Goal: Task Accomplishment & Management: Use online tool/utility

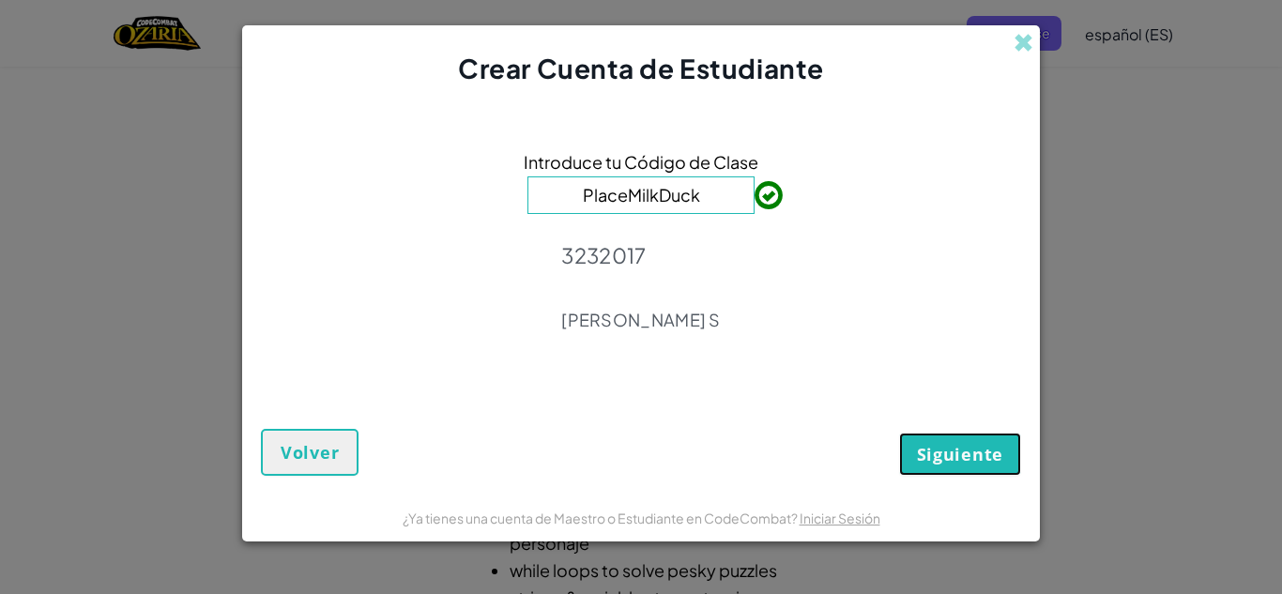
click at [949, 456] on span "Siguiente" at bounding box center [960, 454] width 86 height 23
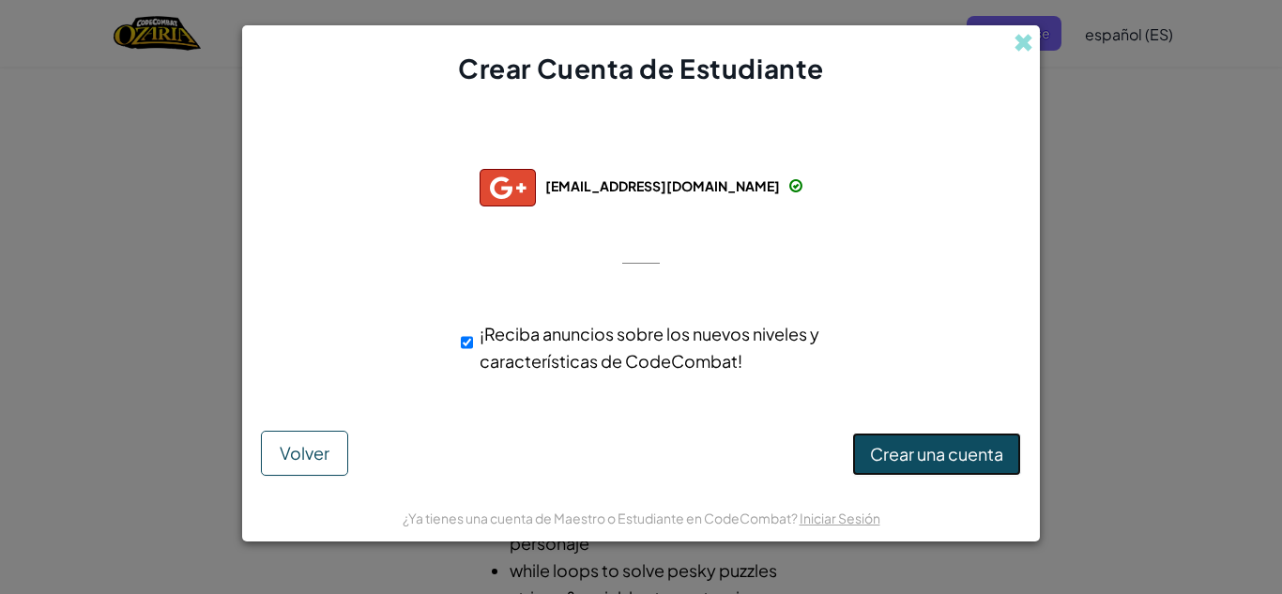
drag, startPoint x: 969, startPoint y: 459, endPoint x: 1011, endPoint y: 169, distance: 293.1
click at [1011, 169] on form "Conectado con éxito con: [EMAIL_ADDRESS][DOMAIN_NAME] [EMAIL_ADDRESS][DOMAIN_NA…" at bounding box center [641, 290] width 798 height 407
click at [869, 455] on button "Crear una cuenta" at bounding box center [936, 454] width 169 height 43
click at [905, 456] on button "Crear una cuenta" at bounding box center [936, 454] width 169 height 43
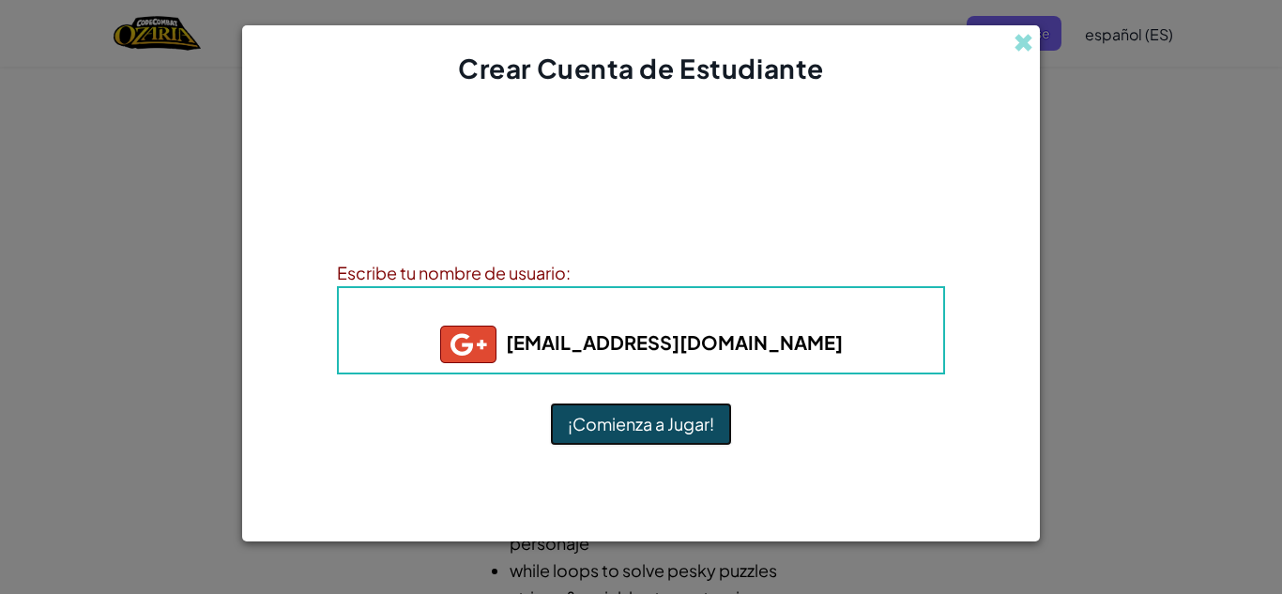
click at [638, 421] on button "¡Comienza a Jugar!" at bounding box center [641, 424] width 182 height 43
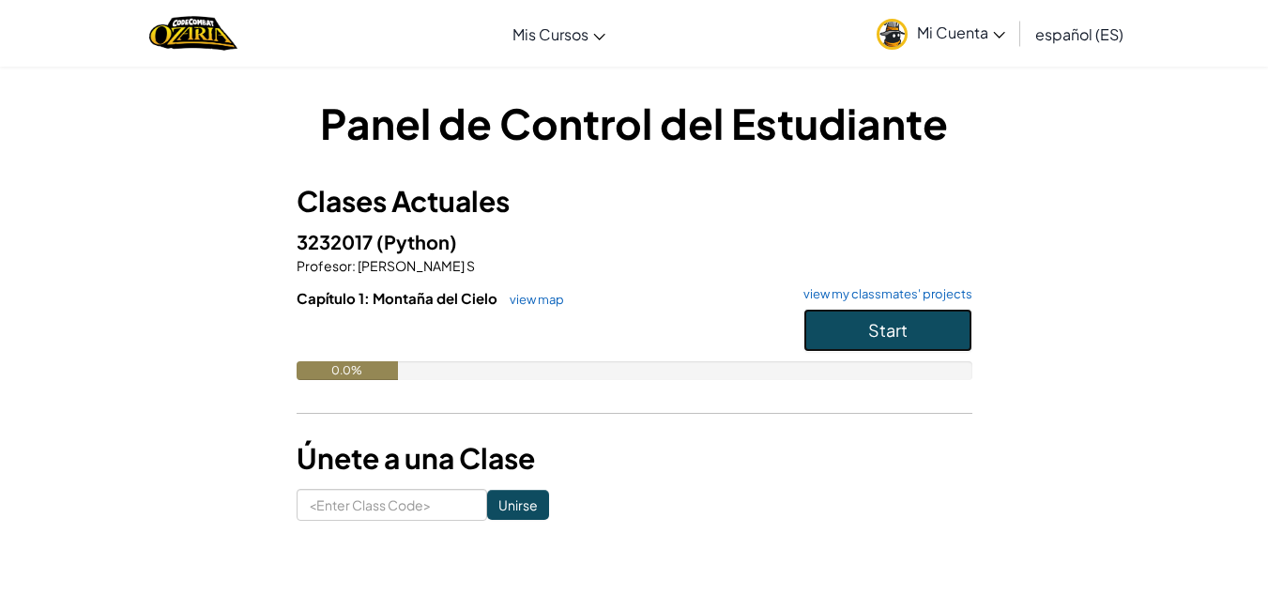
click at [865, 319] on button "Start" at bounding box center [887, 330] width 169 height 43
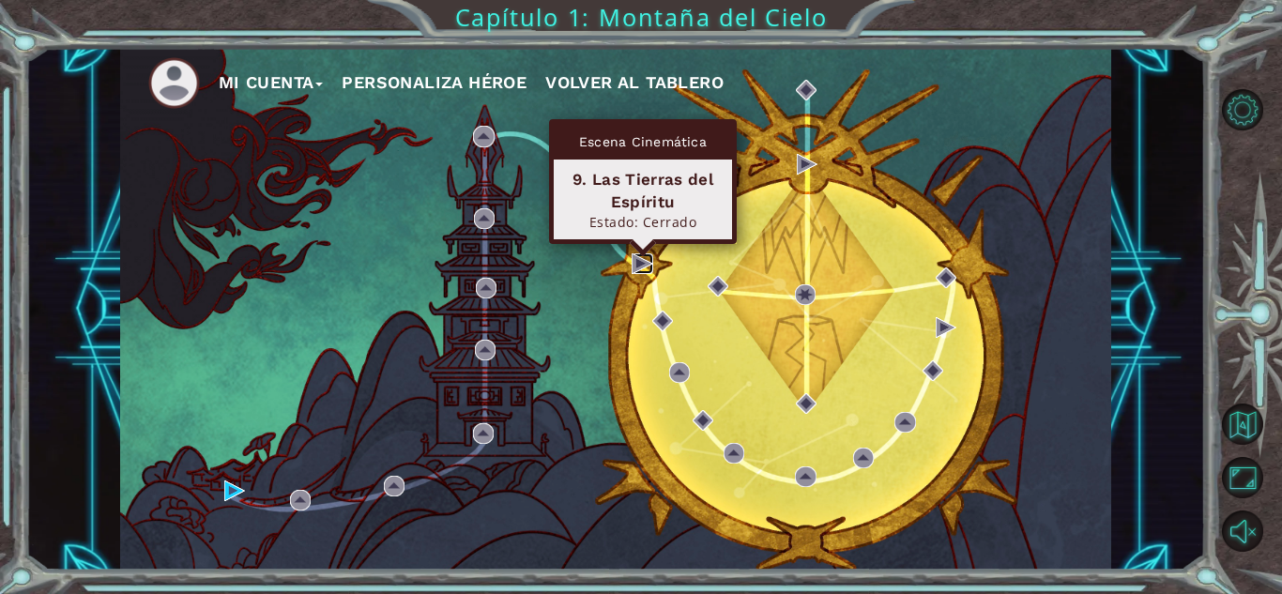
click at [647, 258] on img at bounding box center [642, 263] width 21 height 21
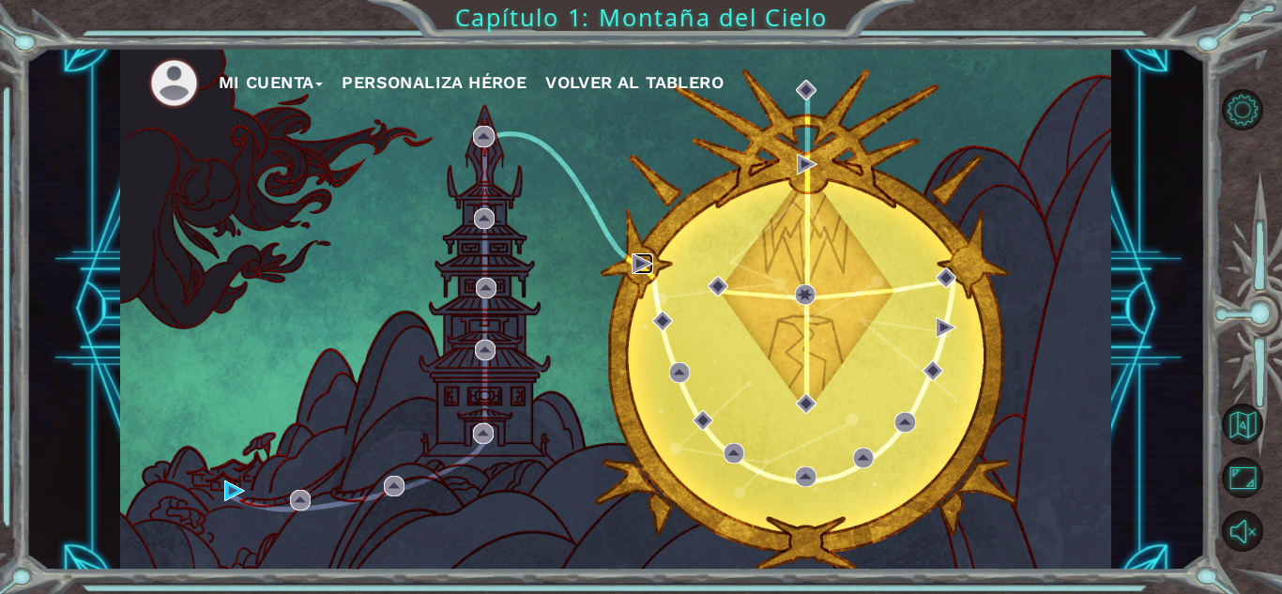
click at [647, 258] on img at bounding box center [642, 263] width 21 height 21
click at [637, 266] on img at bounding box center [642, 263] width 21 height 21
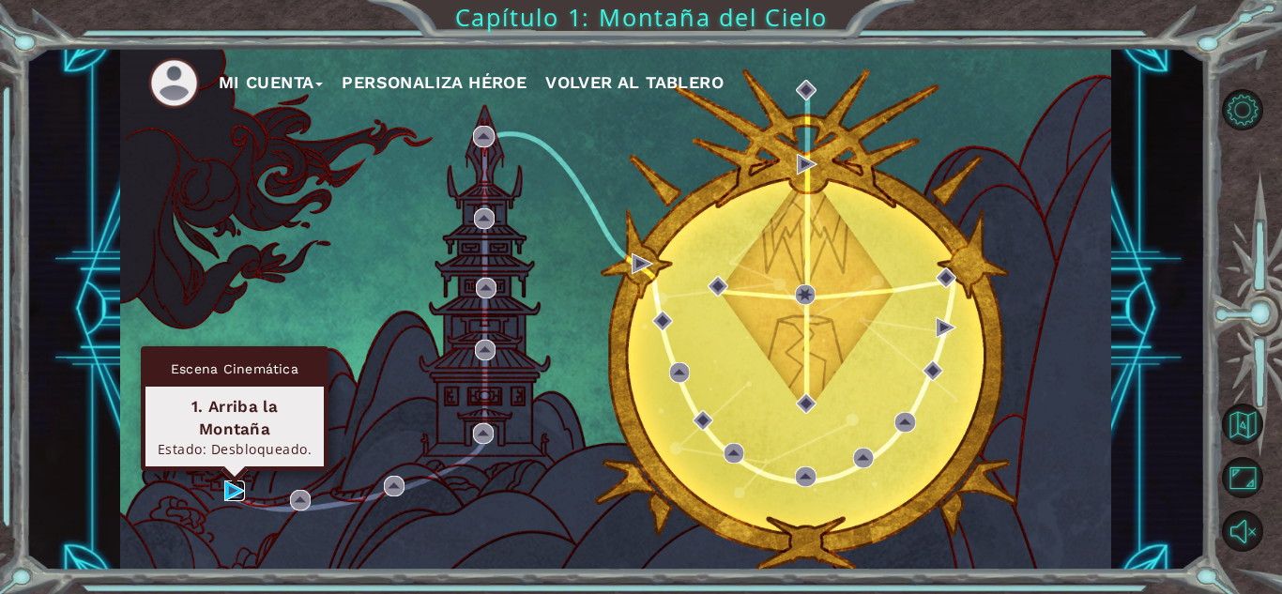
click at [233, 498] on img at bounding box center [234, 491] width 21 height 21
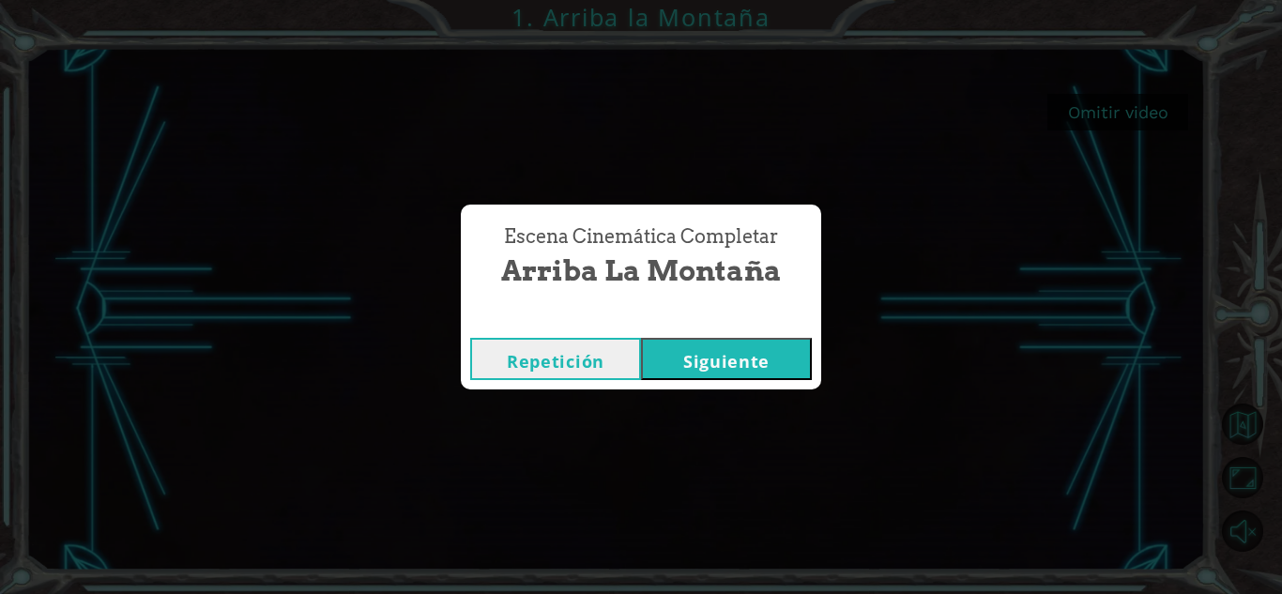
click at [696, 365] on button "Siguiente" at bounding box center [726, 359] width 171 height 42
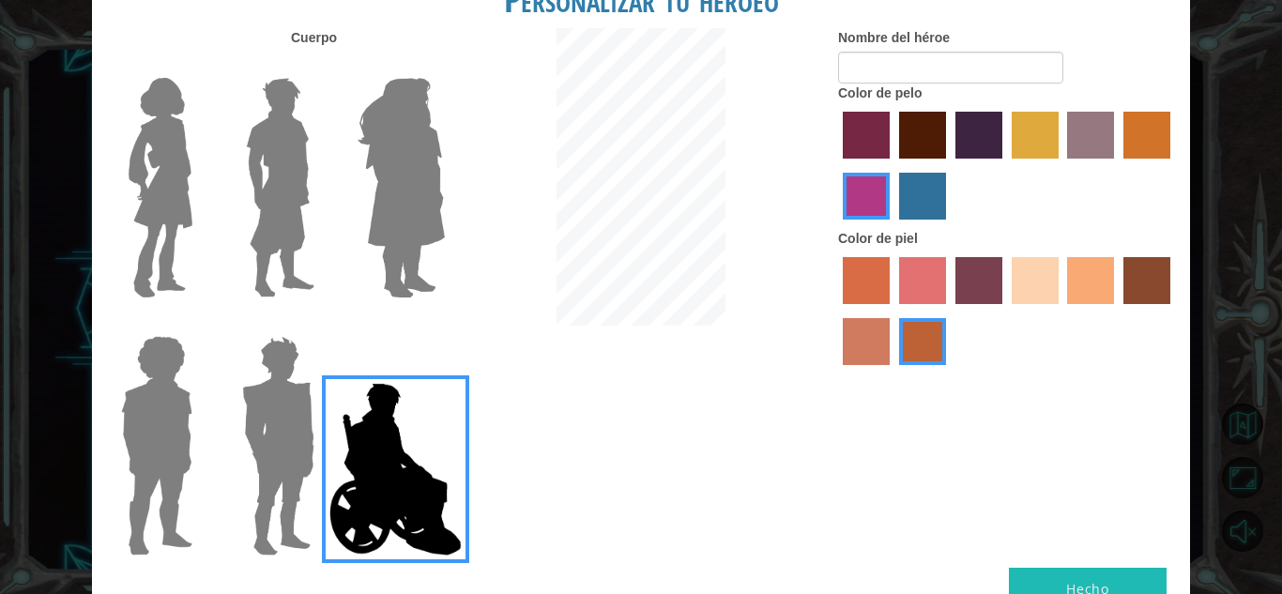
click at [1109, 276] on label "tacao skin color" at bounding box center [1090, 280] width 47 height 47
click at [1062, 311] on input "tacao skin color" at bounding box center [1062, 311] width 0 height 0
click at [918, 129] on label "maroon hair color" at bounding box center [922, 135] width 47 height 47
click at [893, 165] on input "maroon hair color" at bounding box center [893, 165] width 0 height 0
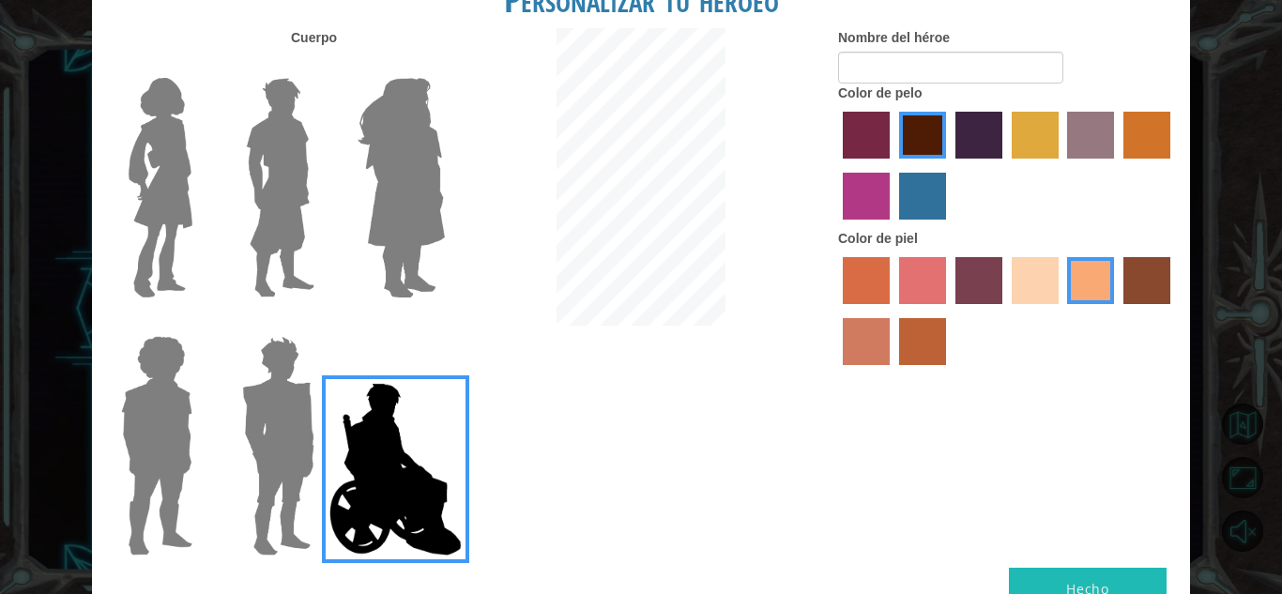
drag, startPoint x: 203, startPoint y: 208, endPoint x: 184, endPoint y: 209, distance: 18.8
click at [184, 209] on div at bounding box center [153, 181] width 122 height 258
click at [184, 209] on img at bounding box center [160, 187] width 79 height 235
click at [200, 66] on input "Hero Connie" at bounding box center [200, 66] width 0 height 0
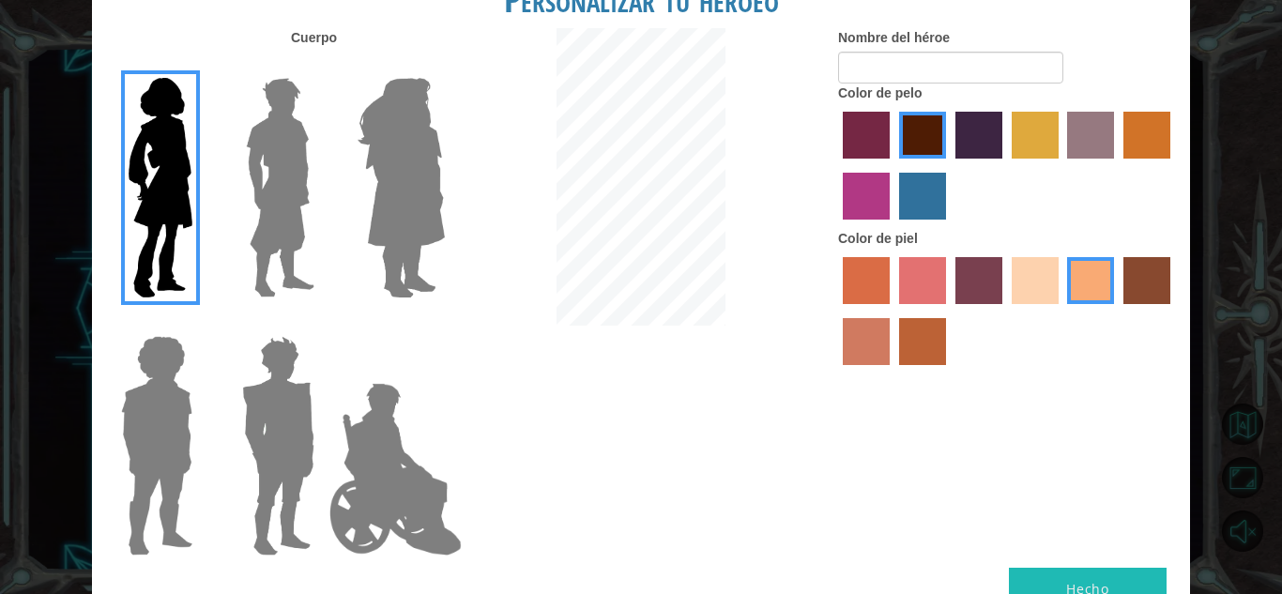
click at [1021, 287] on label "sandy beach skin color" at bounding box center [1035, 280] width 47 height 47
click at [1005, 311] on input "sandy beach skin color" at bounding box center [1005, 311] width 0 height 0
click at [917, 360] on label "smoke tree skin color" at bounding box center [922, 341] width 47 height 47
click at [893, 372] on input "smoke tree skin color" at bounding box center [893, 372] width 0 height 0
click at [863, 361] on label "burning sand skin color" at bounding box center [866, 341] width 47 height 47
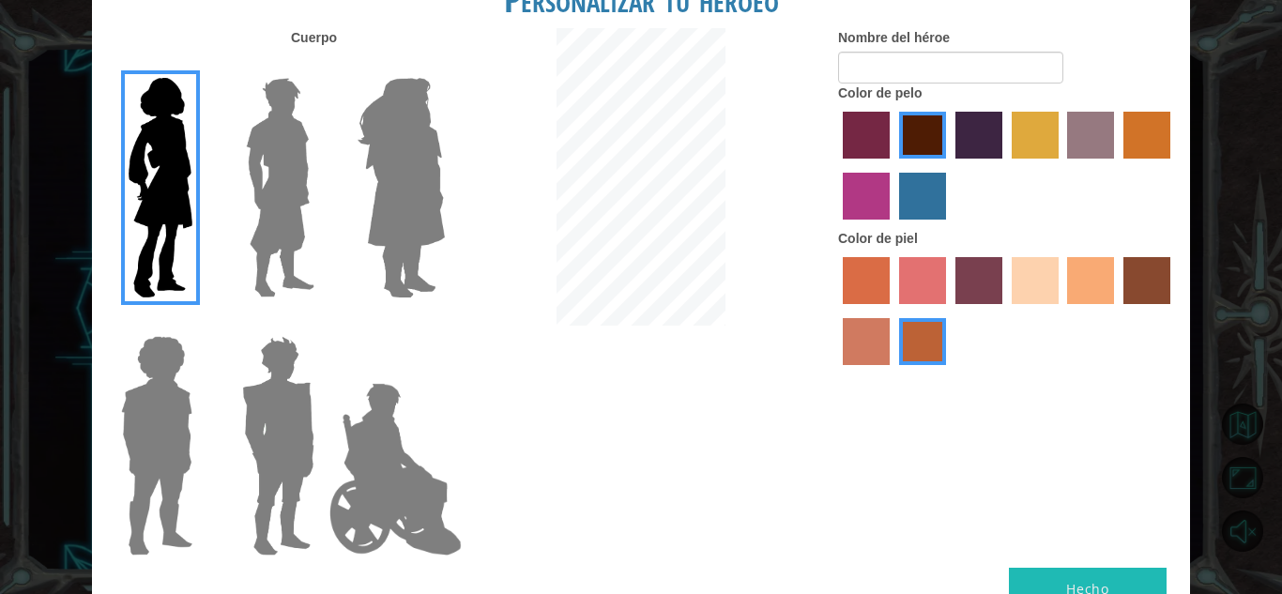
click at [1173, 311] on input "burning sand skin color" at bounding box center [1173, 311] width 0 height 0
click at [862, 304] on label "sorbus skin color" at bounding box center [866, 280] width 47 height 47
click at [836, 311] on input "sorbus skin color" at bounding box center [836, 311] width 0 height 0
click at [837, 348] on div "Nombre del héroe Color de pelo Color de piel" at bounding box center [1007, 201] width 366 height 346
click at [917, 271] on label "froly skin color" at bounding box center [922, 280] width 47 height 47
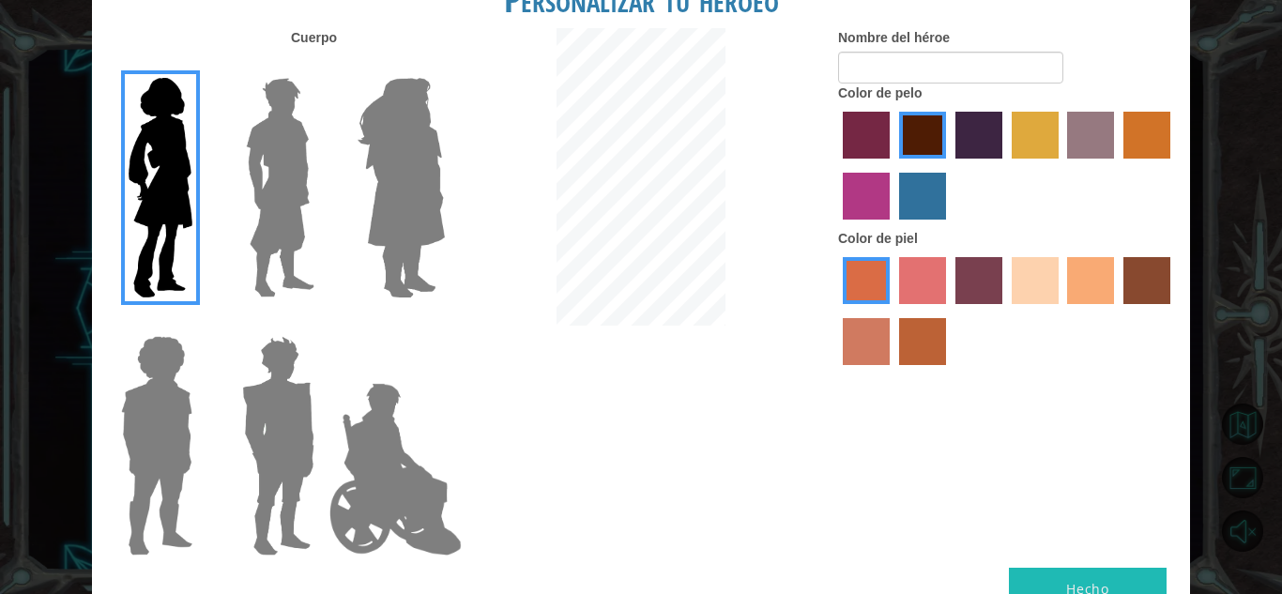
click at [893, 311] on input "froly skin color" at bounding box center [893, 311] width 0 height 0
click at [838, 349] on div at bounding box center [1007, 314] width 338 height 122
click at [867, 350] on label "burning sand skin color" at bounding box center [866, 341] width 47 height 47
click at [1173, 311] on input "burning sand skin color" at bounding box center [1173, 311] width 0 height 0
click at [1094, 282] on label "tacao skin color" at bounding box center [1090, 280] width 47 height 47
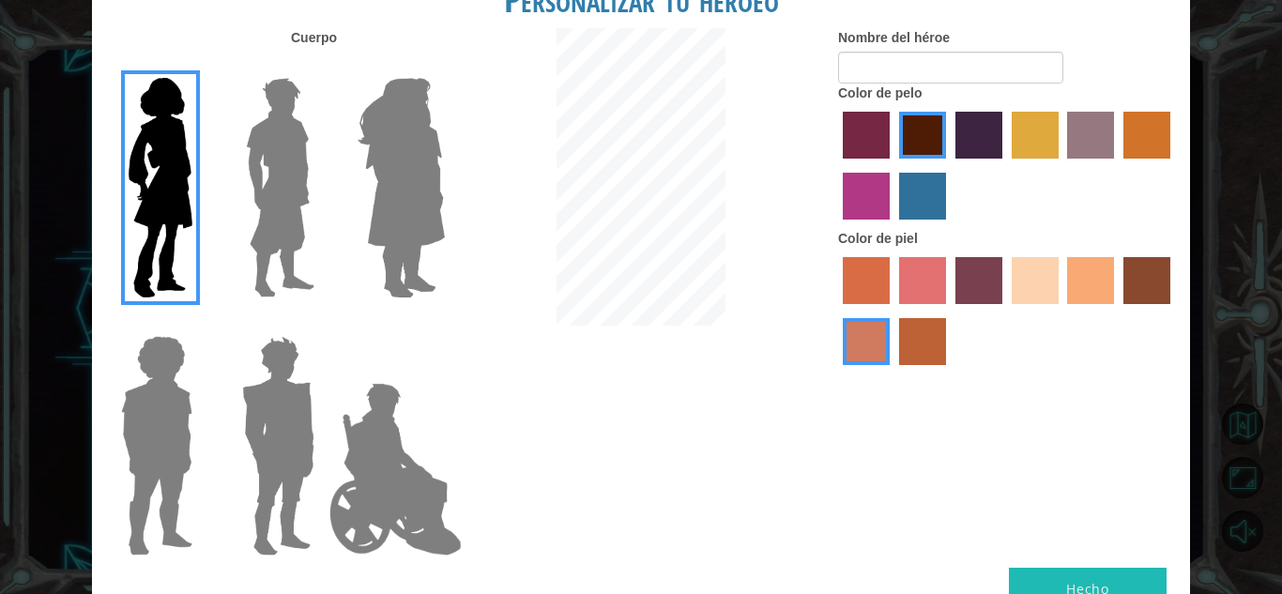
click at [1062, 311] on input "tacao skin color" at bounding box center [1062, 311] width 0 height 0
click at [1088, 574] on button "Hecho" at bounding box center [1088, 589] width 158 height 42
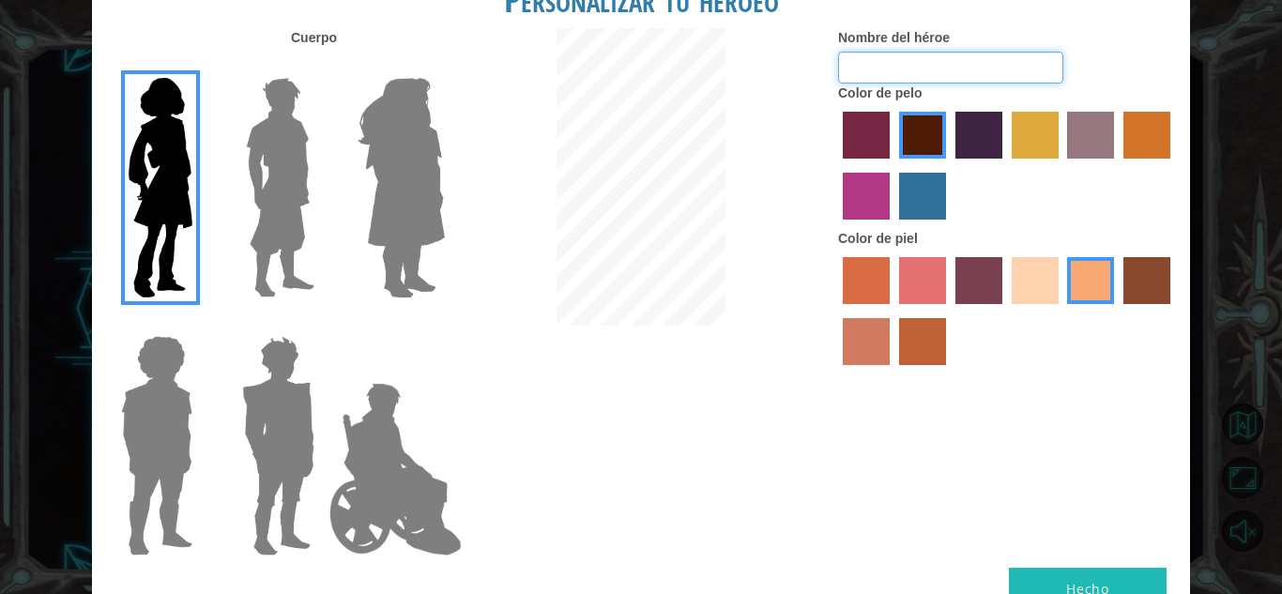
click at [932, 68] on input "Nombre del héroe" at bounding box center [950, 68] width 225 height 32
type input "A"
type input "VALERIA CASTRO"
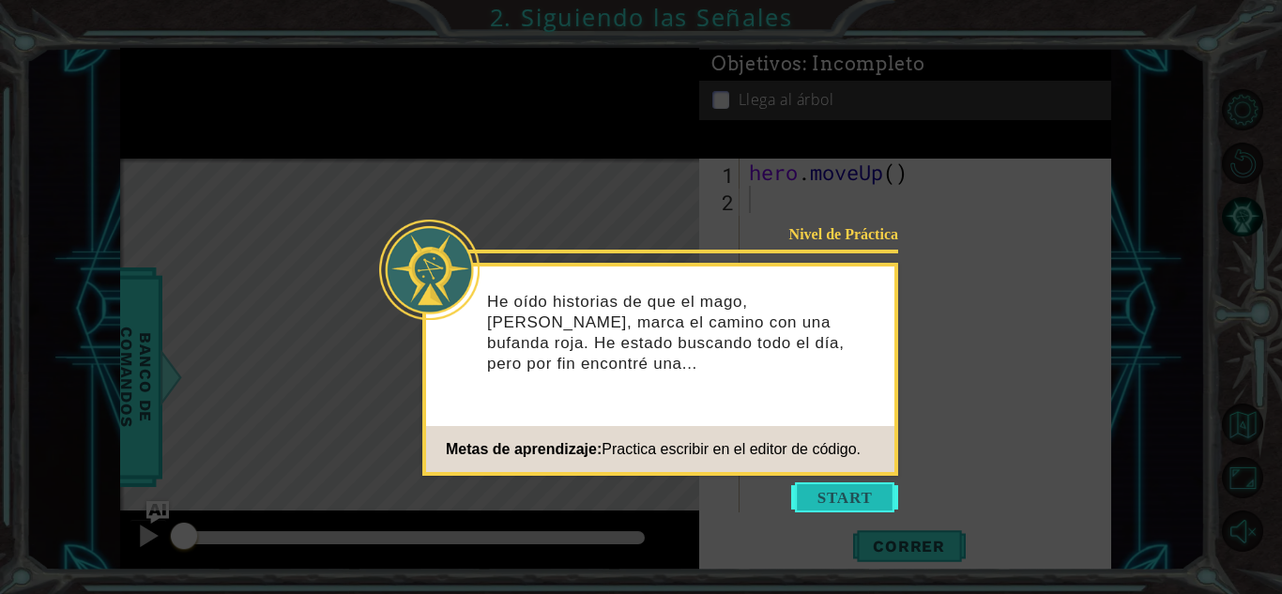
click at [826, 493] on button "Start" at bounding box center [844, 497] width 107 height 30
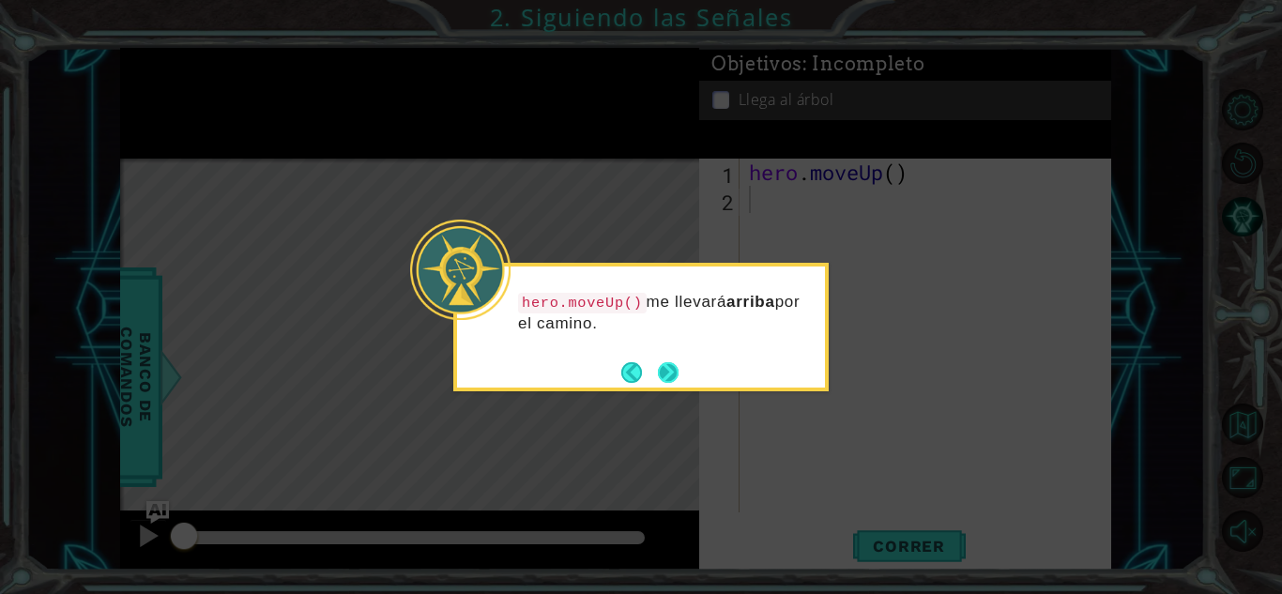
click at [666, 371] on button "Next" at bounding box center [668, 372] width 21 height 21
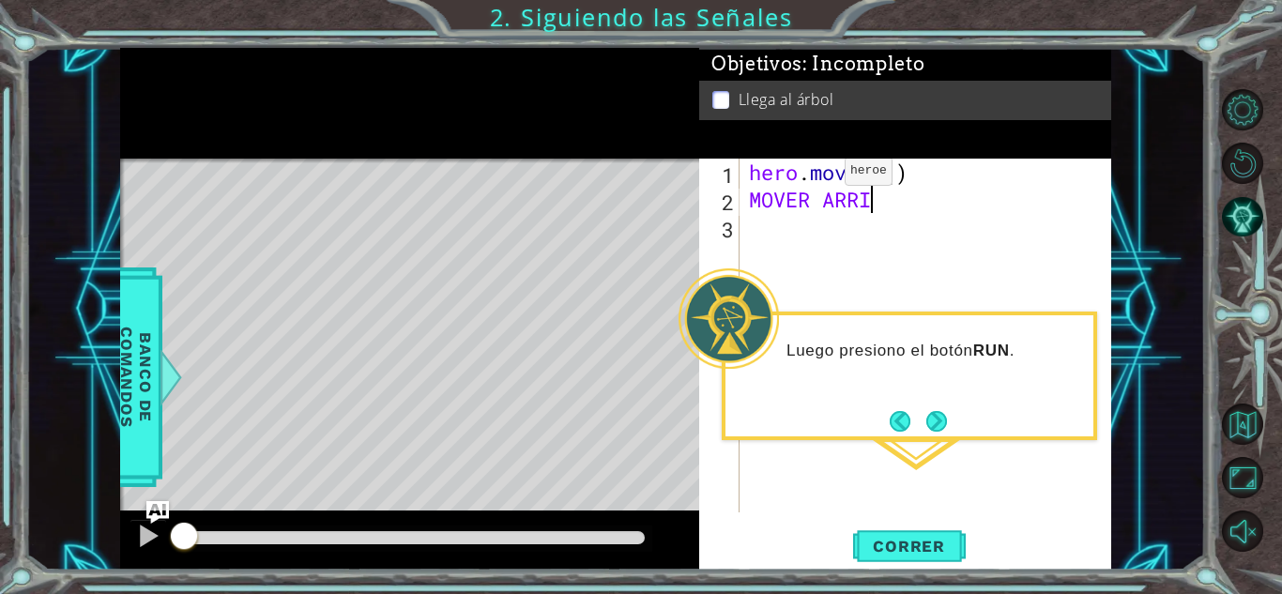
scroll to position [0, 10]
click at [902, 553] on span "Correr" at bounding box center [909, 546] width 110 height 19
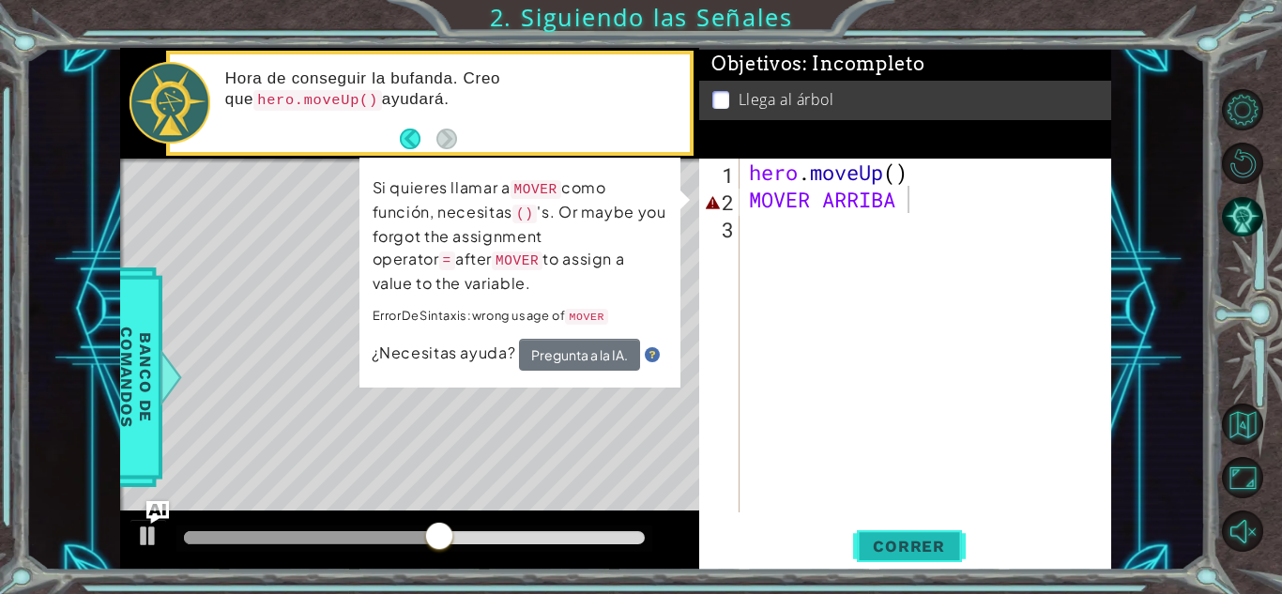
click at [914, 535] on button "Correr" at bounding box center [909, 546] width 113 height 41
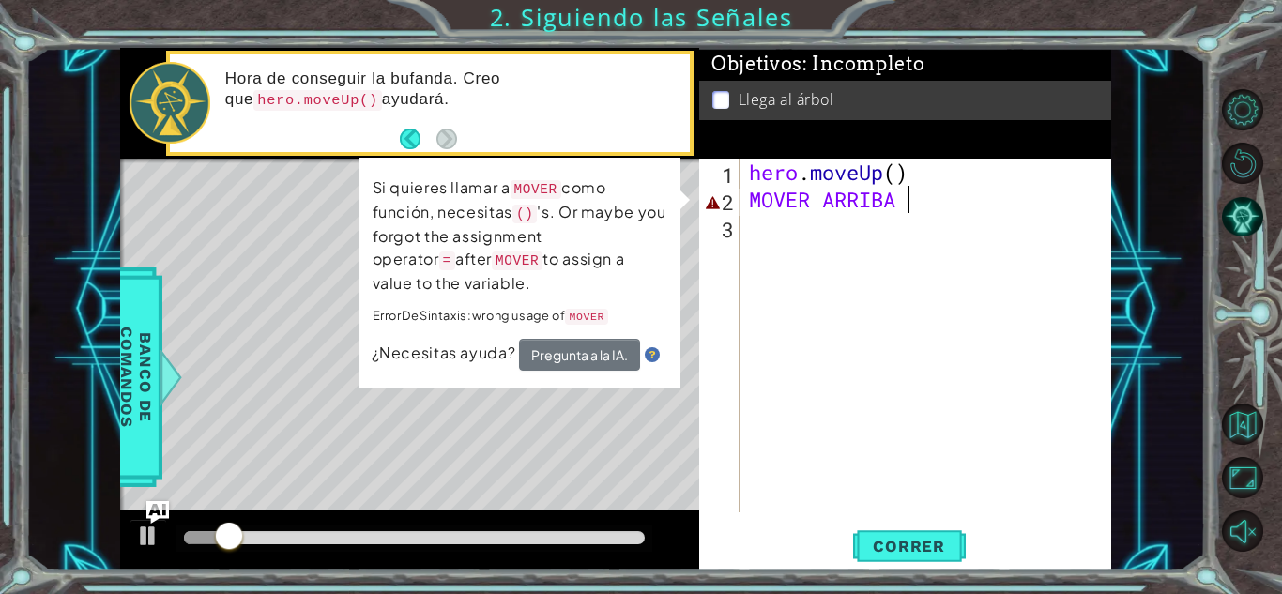
click at [903, 196] on div "hero . moveUp ( ) MOVER ARRIBA" at bounding box center [930, 363] width 371 height 408
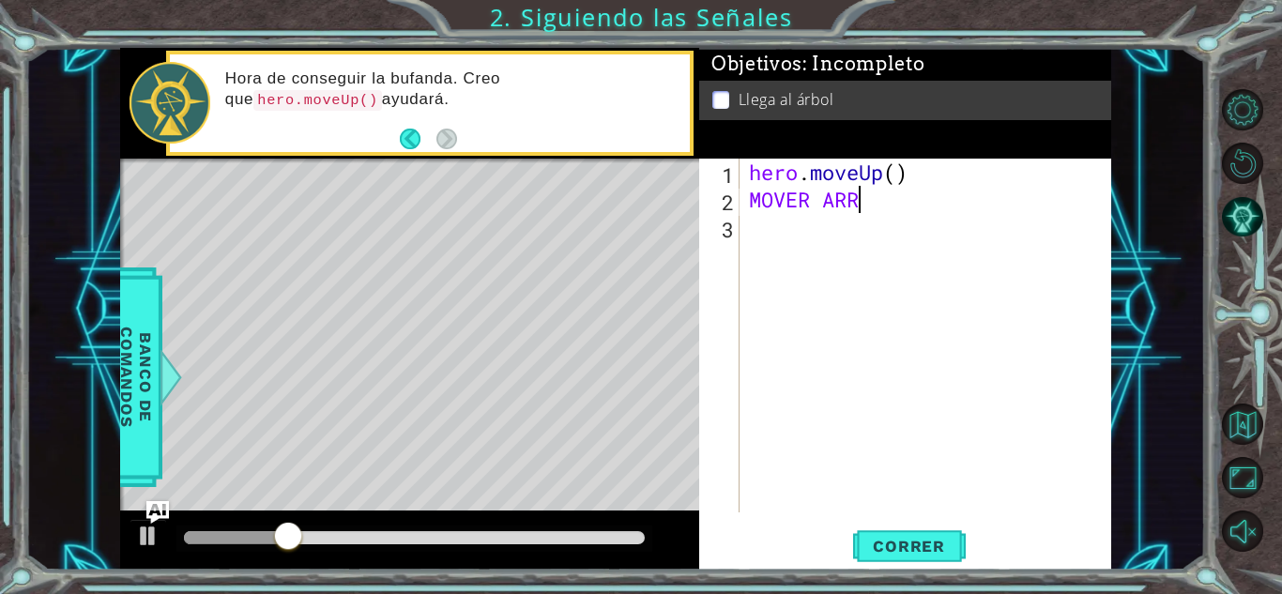
scroll to position [0, 1]
type textarea "M"
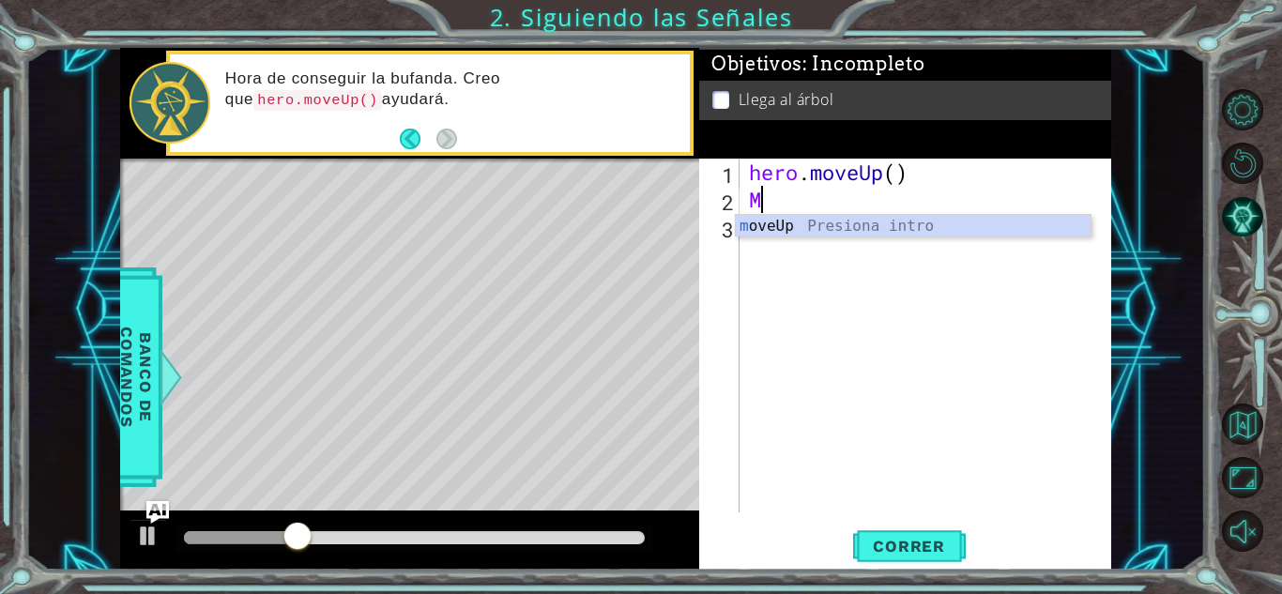
type textarea "hero.moveUp"
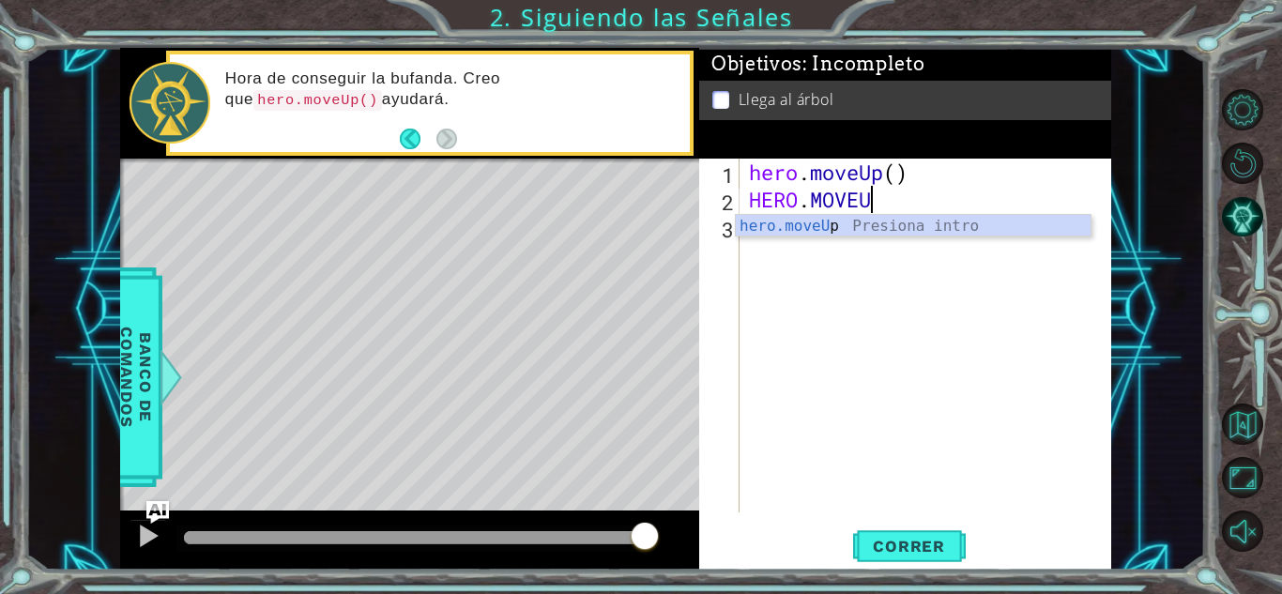
scroll to position [0, 9]
type textarea "HERO.MOVEUP"
click at [828, 234] on div "hero.moveUp Presiona intro" at bounding box center [913, 249] width 355 height 68
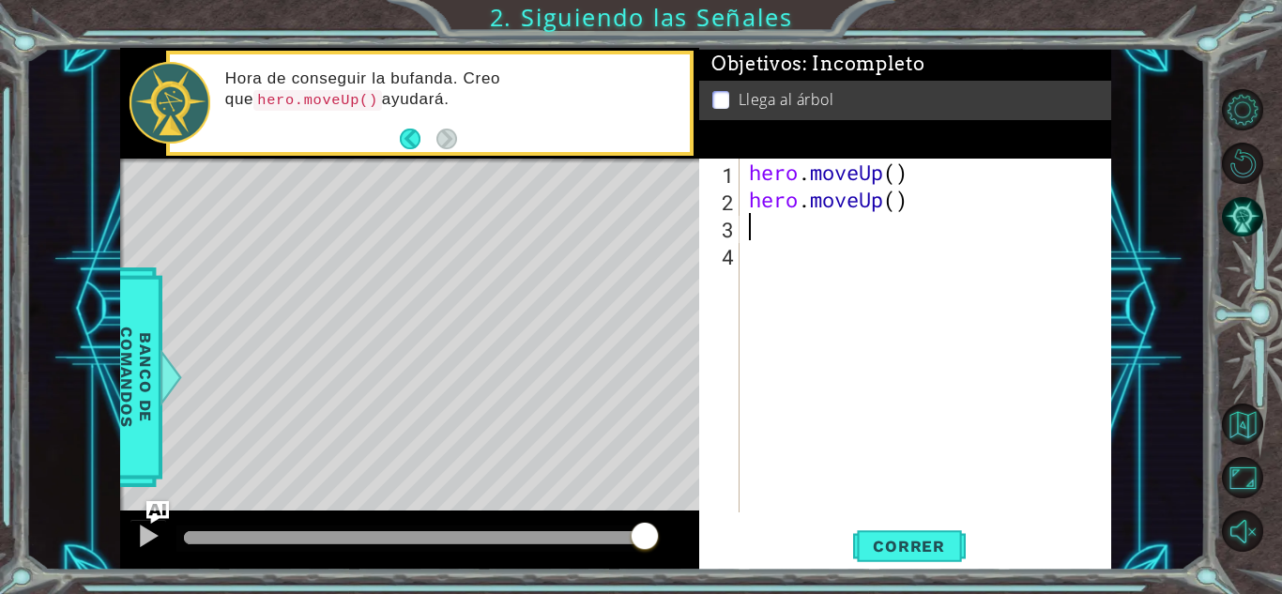
scroll to position [0, 0]
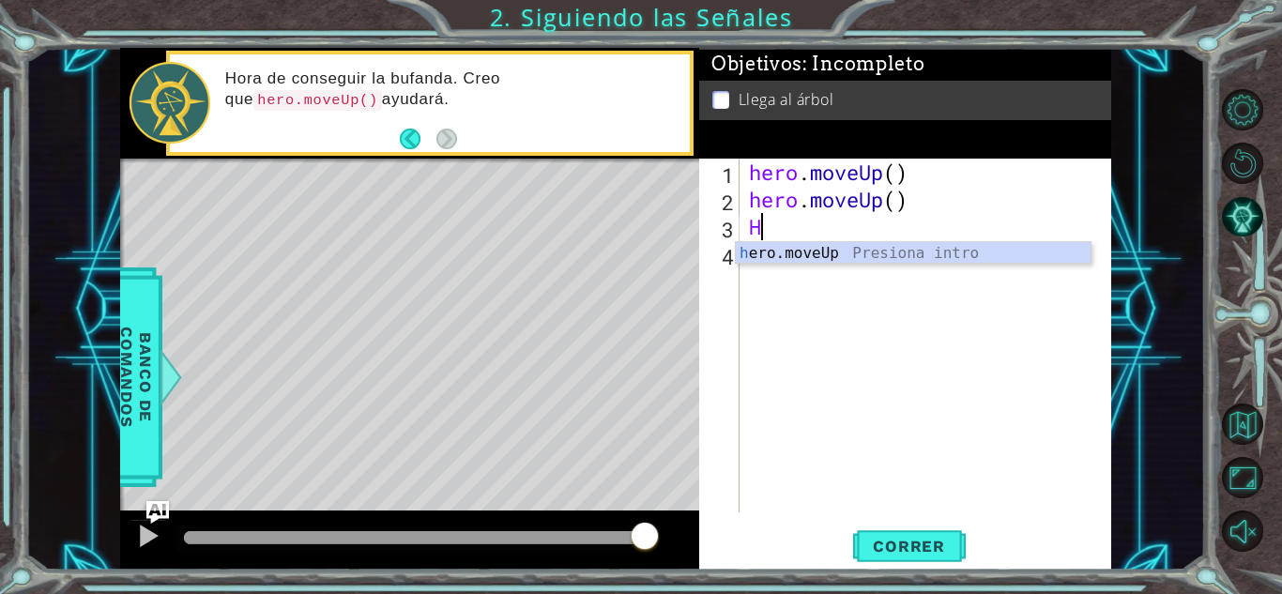
type textarea "HE"
click at [800, 251] on div "he ro.moveUp Presiona intro" at bounding box center [913, 276] width 355 height 68
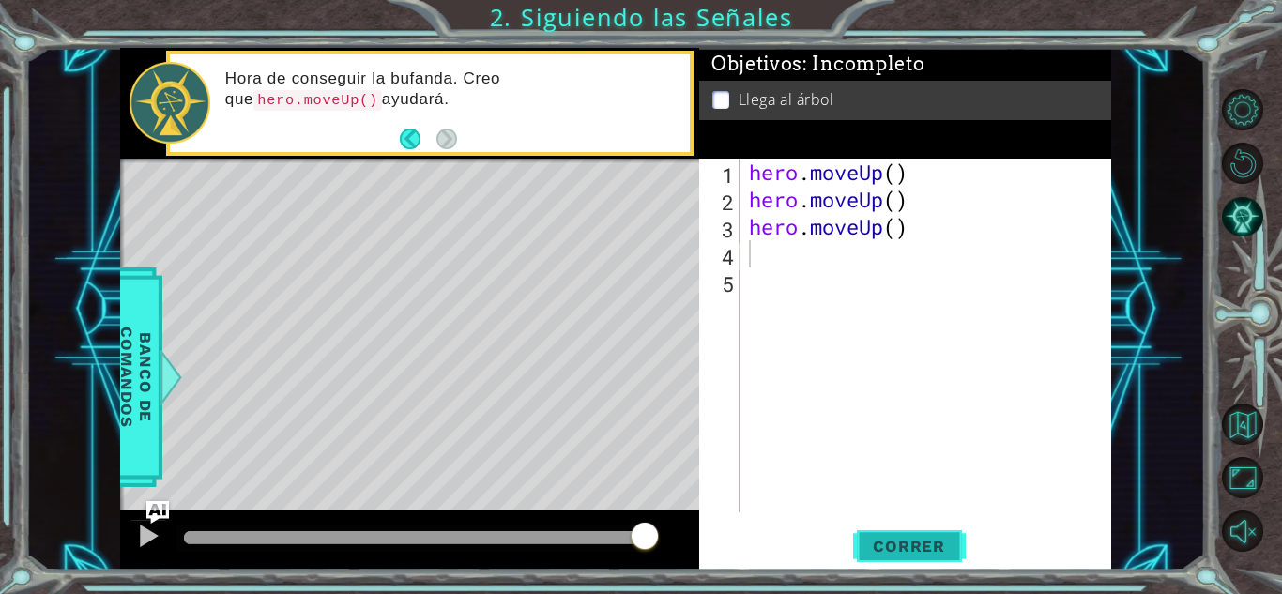
click at [891, 546] on span "Correr" at bounding box center [909, 546] width 110 height 19
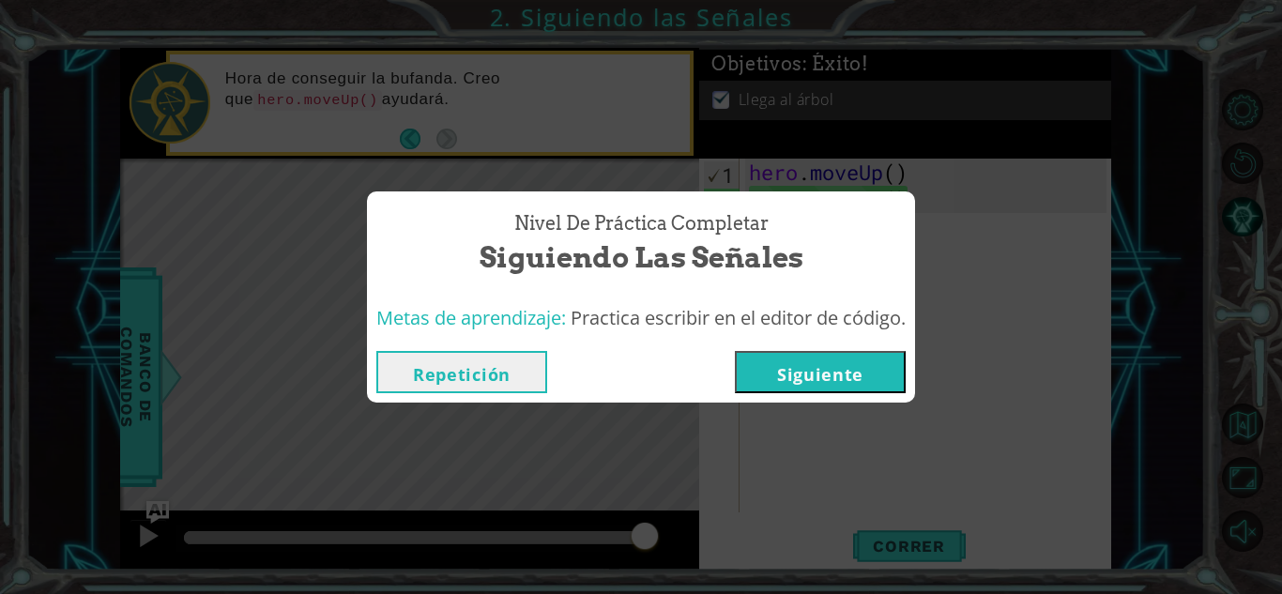
click at [805, 375] on button "Siguiente" at bounding box center [820, 372] width 171 height 42
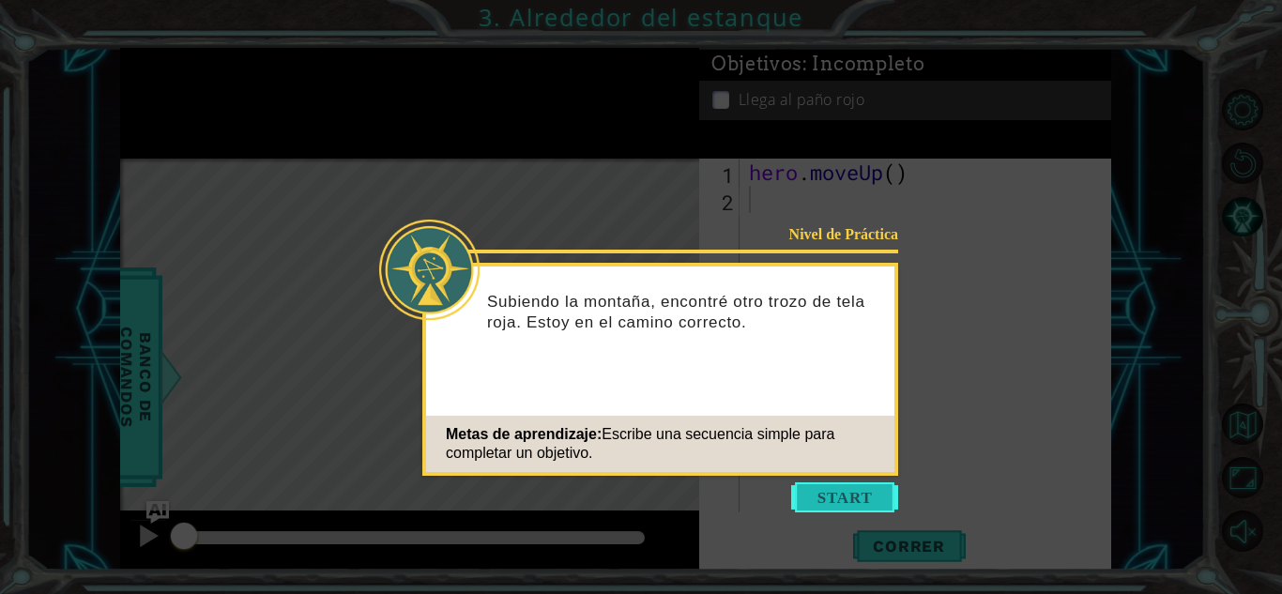
click at [826, 484] on button "Start" at bounding box center [844, 497] width 107 height 30
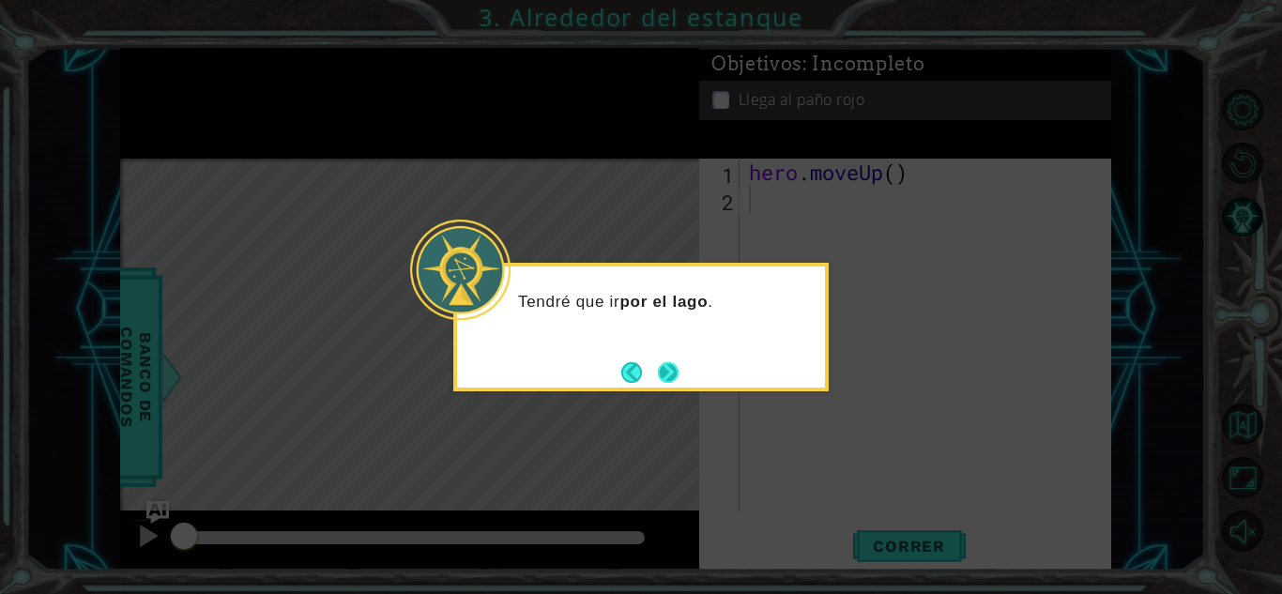
click at [665, 368] on button "Next" at bounding box center [668, 372] width 21 height 21
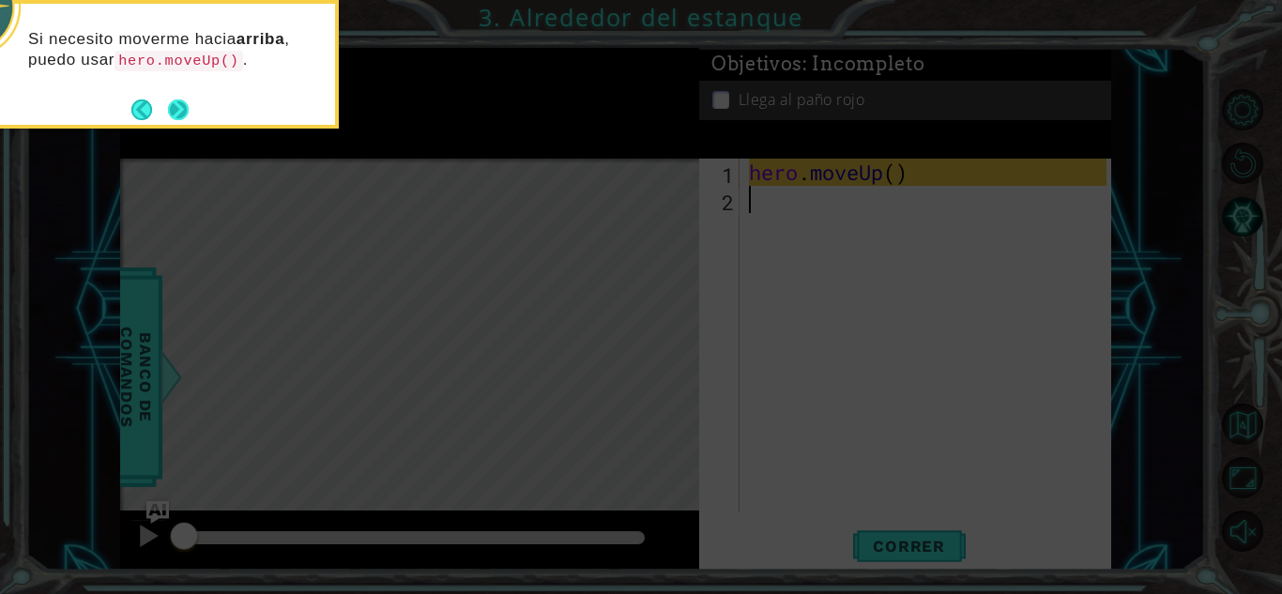
click at [179, 108] on button "Next" at bounding box center [178, 109] width 21 height 21
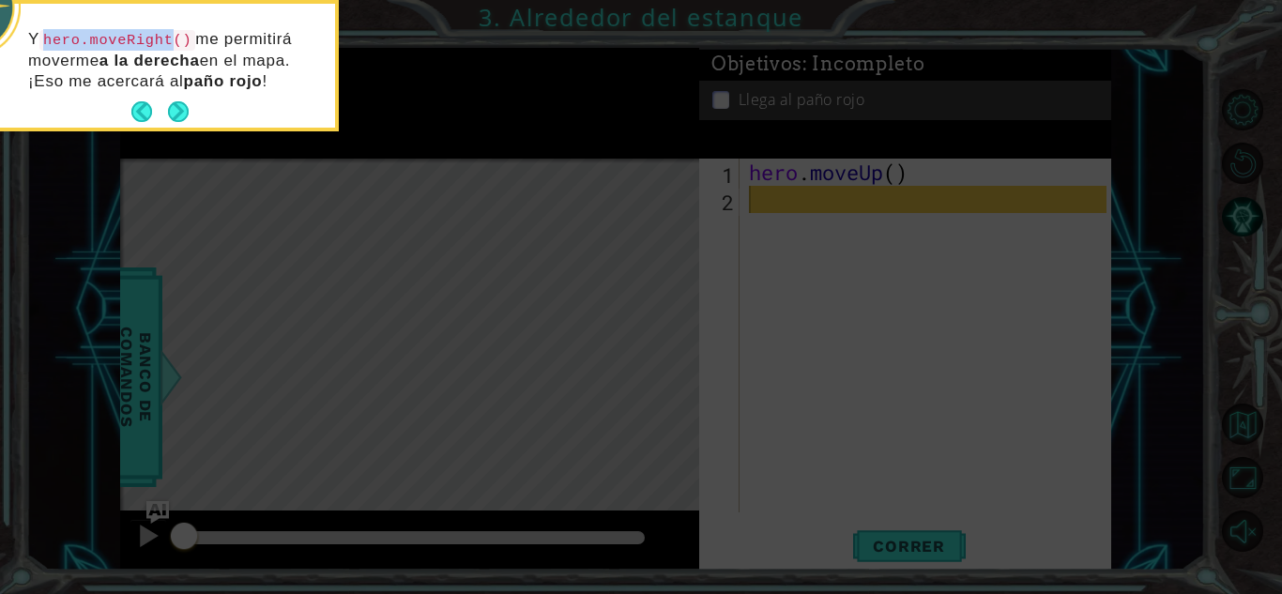
drag, startPoint x: 43, startPoint y: 46, endPoint x: 163, endPoint y: 31, distance: 121.1
click at [163, 31] on p "Y hero.moveRight() me permitirá moverme a la derecha en el mapa. ¡Eso me acerca…" at bounding box center [175, 60] width 294 height 63
copy code "hero.moveRight"
click at [179, 106] on button "Next" at bounding box center [178, 111] width 21 height 21
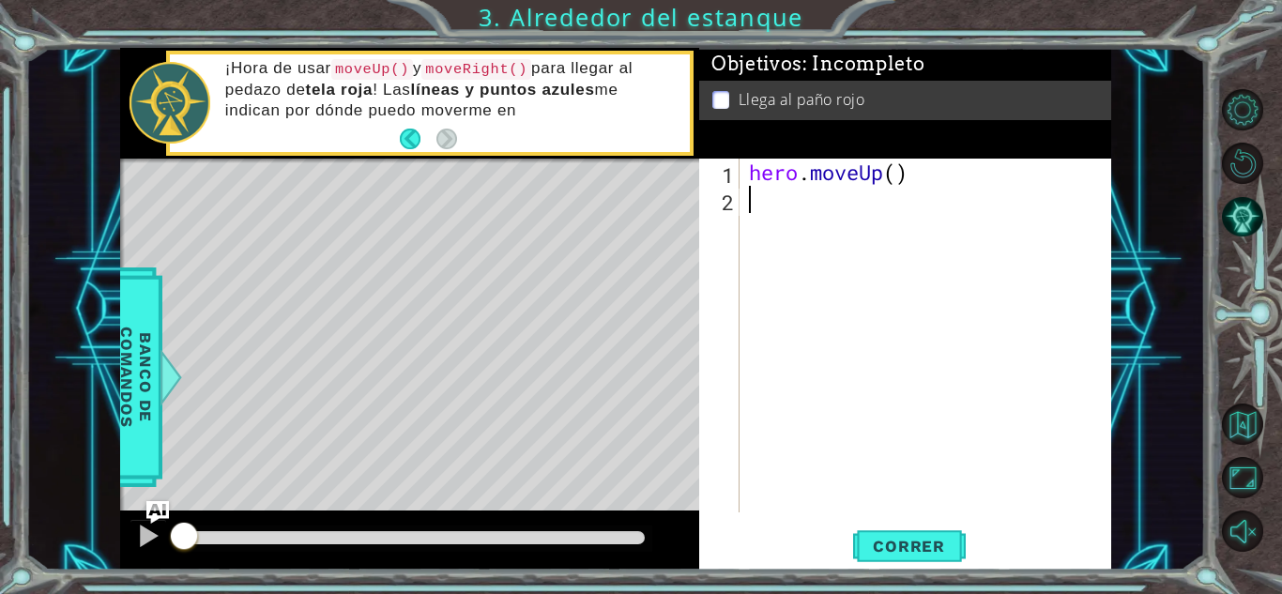
type textarea "H"
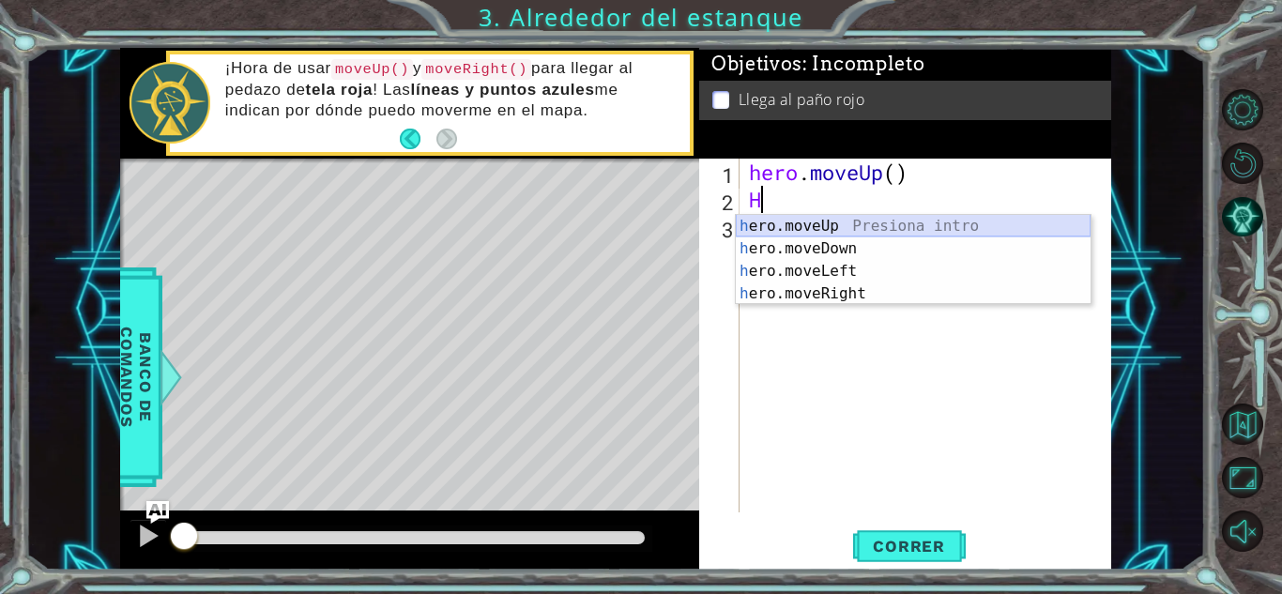
click at [772, 231] on div "h ero.moveUp Presiona intro h ero.moveDown Presiona intro h ero.moveLeft Presio…" at bounding box center [913, 282] width 355 height 135
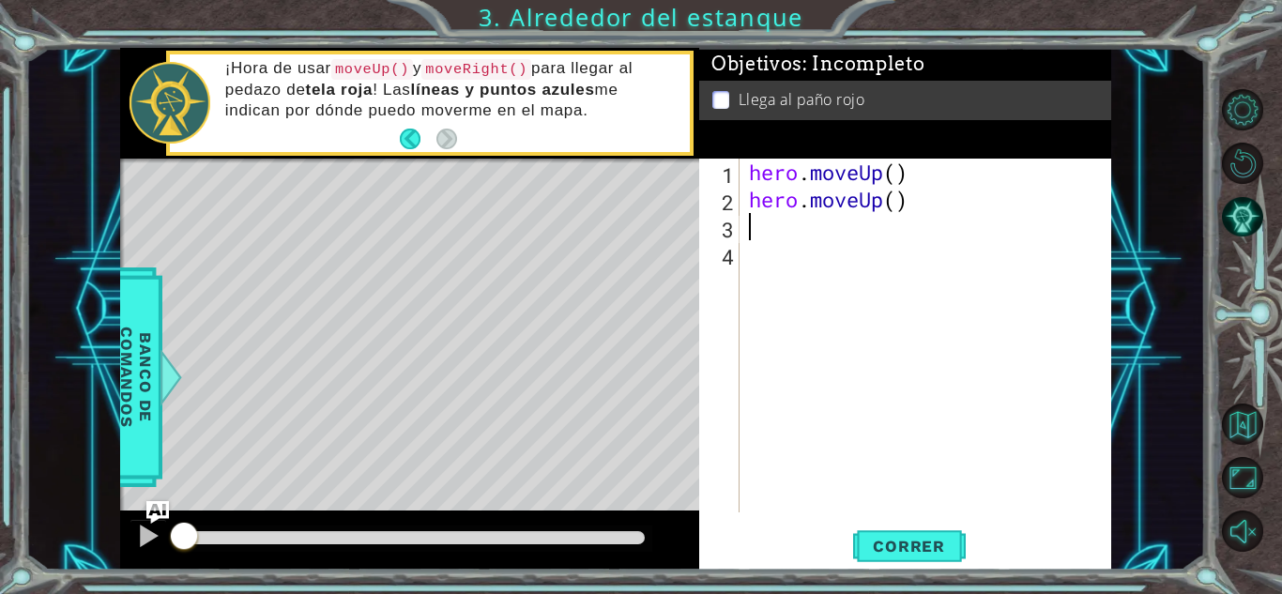
click at [772, 231] on div "hero . moveUp ( ) hero . moveUp ( )" at bounding box center [930, 363] width 371 height 408
paste textarea "hero.moveRight"
type textarea "hero.moveRight"
click at [937, 535] on button "Correr" at bounding box center [909, 546] width 113 height 41
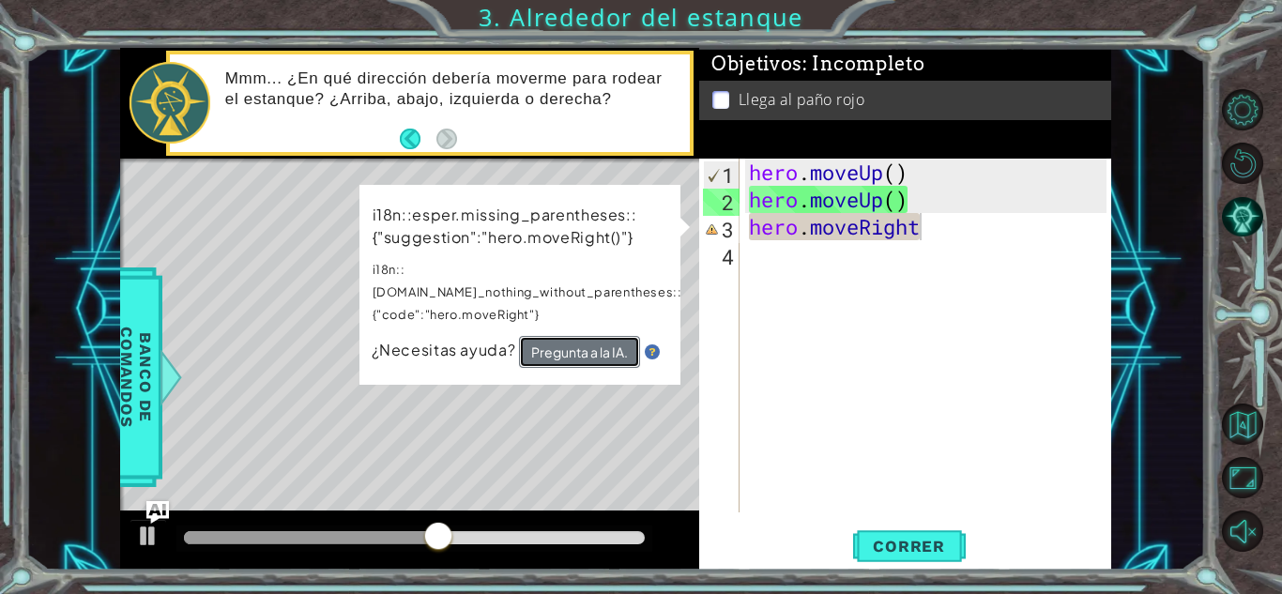
click at [562, 336] on button "Pregunta a la IA." at bounding box center [579, 352] width 121 height 32
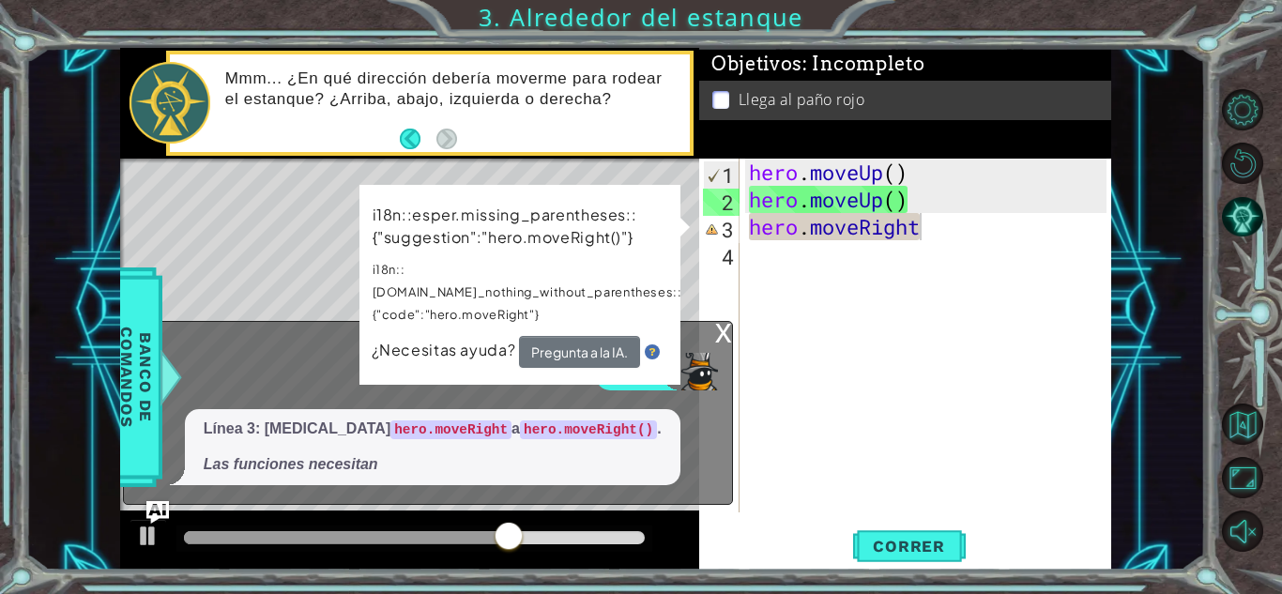
click at [727, 429] on div "x ??? Línea 3: cambia hero.moveRight a hero.moveRight() . Las funciones necesit…" at bounding box center [428, 413] width 610 height 184
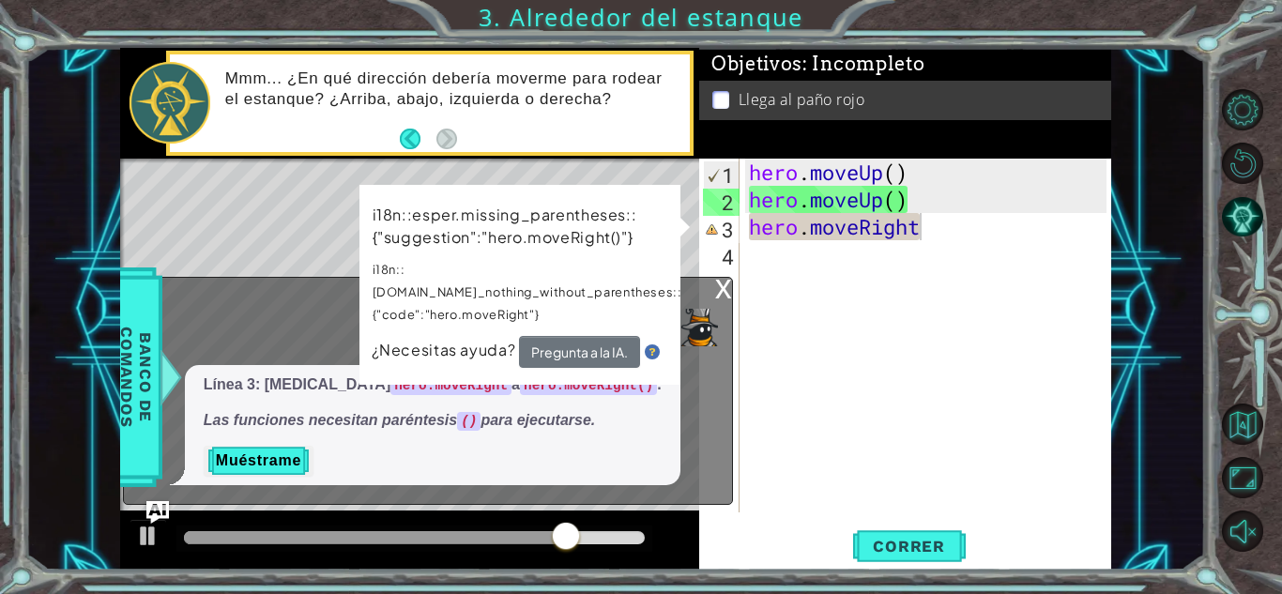
click at [722, 290] on div "x" at bounding box center [723, 287] width 17 height 19
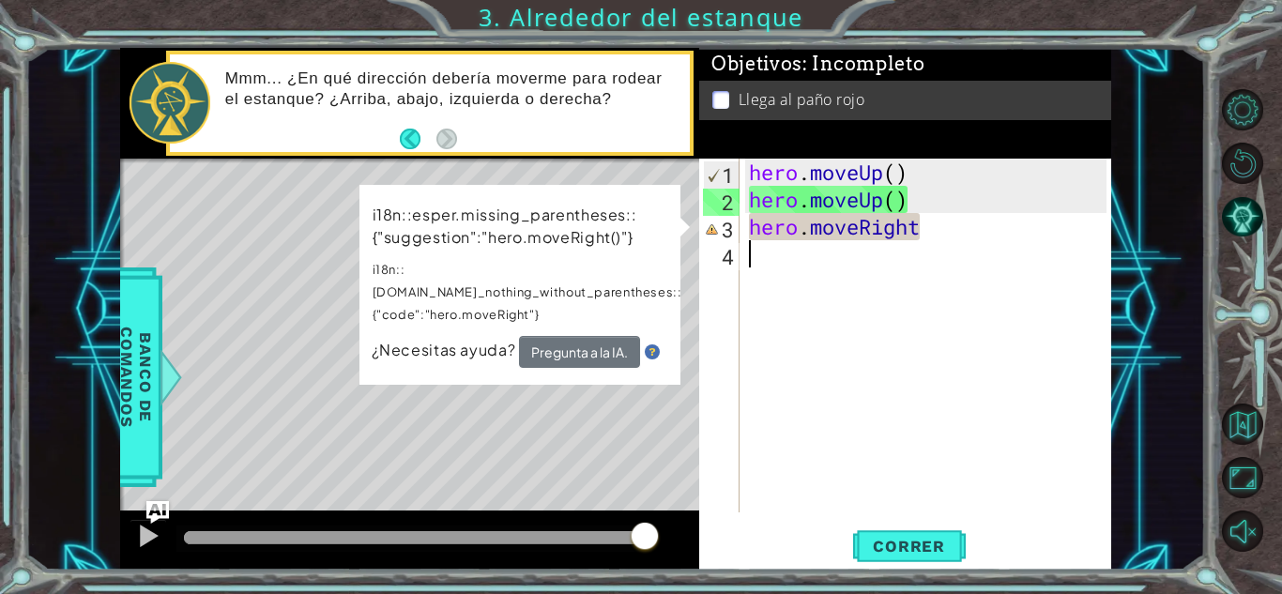
click at [930, 245] on div "hero . moveUp ( ) hero . moveUp ( ) hero . moveRight" at bounding box center [930, 363] width 371 height 408
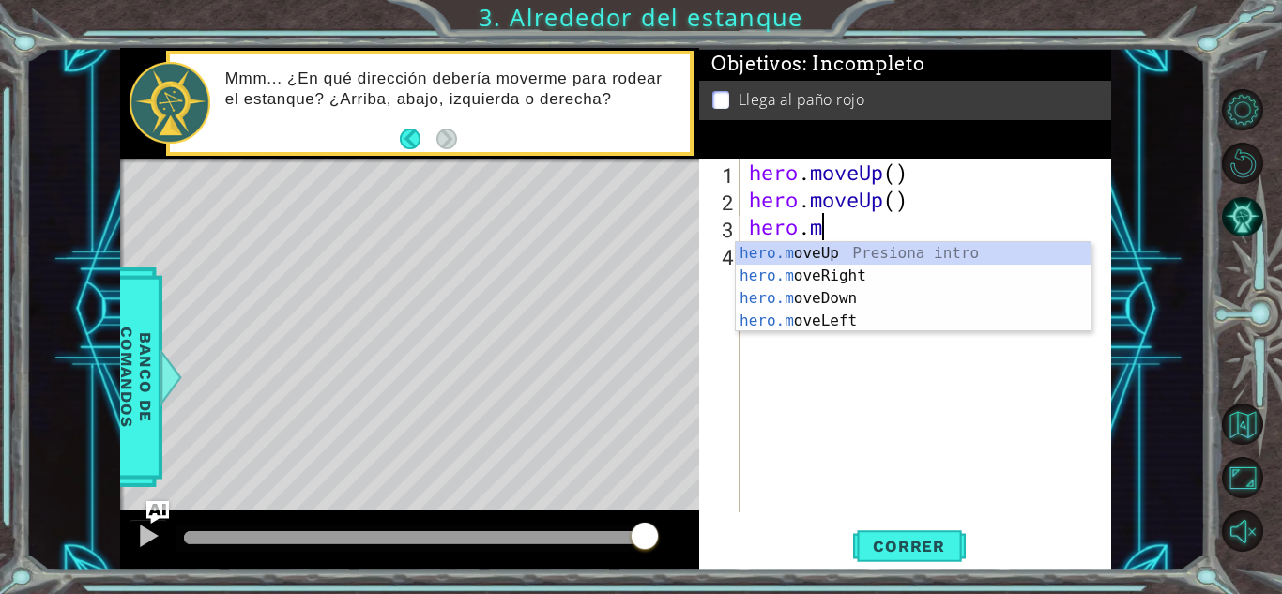
type textarea "hero."
click at [813, 255] on div "hero. moveUp Presiona intro hero. moveRight Presiona intro hero. moveDown Presi…" at bounding box center [913, 309] width 355 height 135
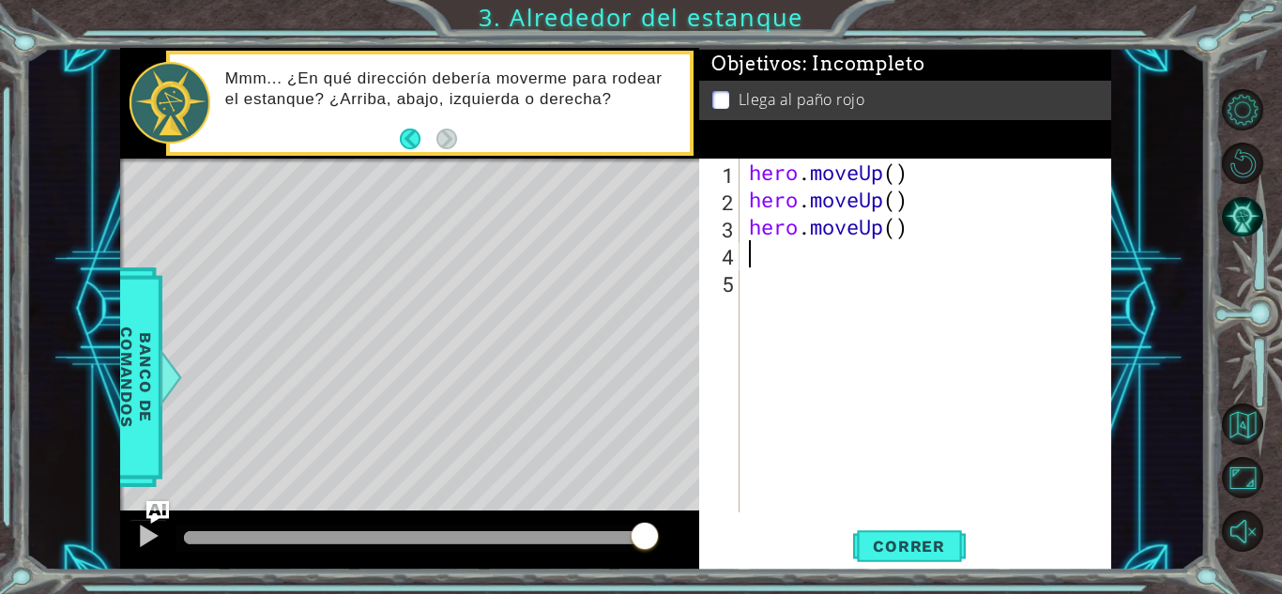
paste textarea "hero.moveRight"
type textarea "hero.moveRight"
click at [786, 284] on div "hero . moveUp ( ) hero . moveUp ( ) hero . moveUp ( ) hero . moveRight" at bounding box center [930, 363] width 371 height 408
type textarea "H"
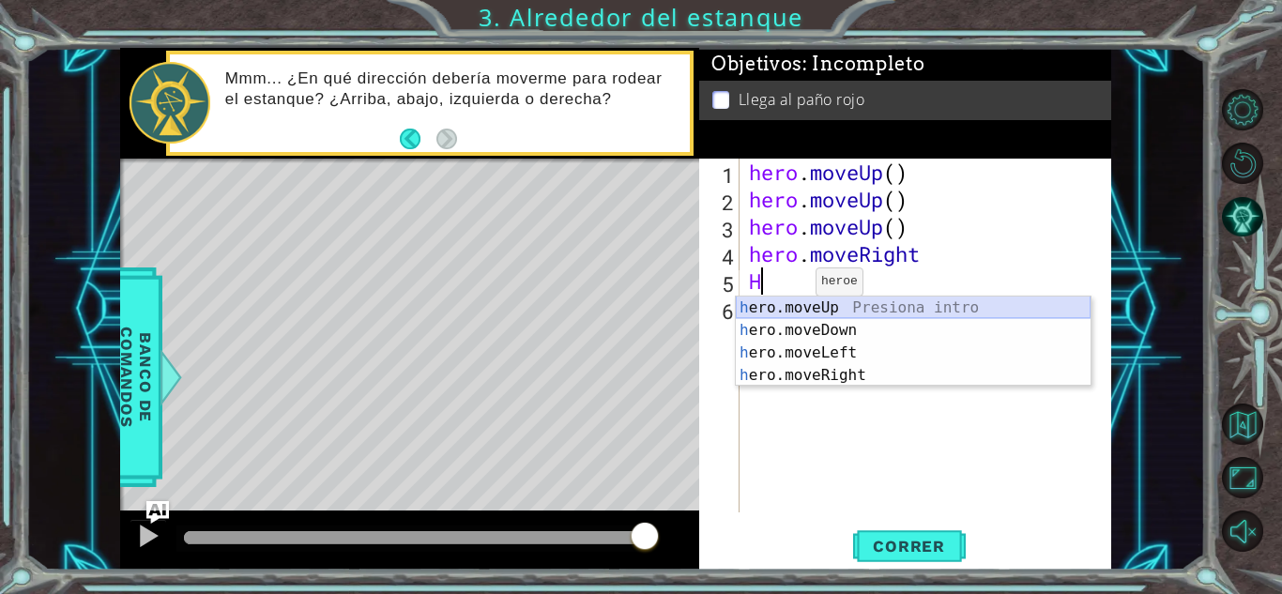
click at [809, 307] on div "h ero.moveUp Presiona intro h ero.moveDown Presiona intro h ero.moveLeft Presio…" at bounding box center [913, 364] width 355 height 135
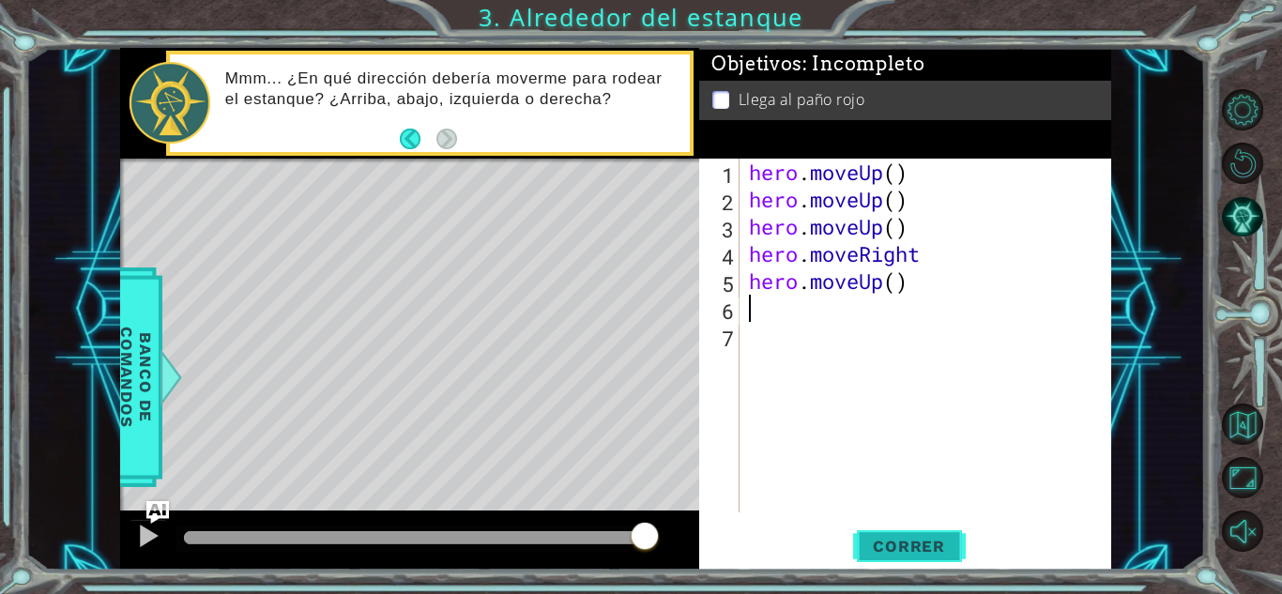
click at [896, 564] on button "Correr" at bounding box center [909, 546] width 113 height 41
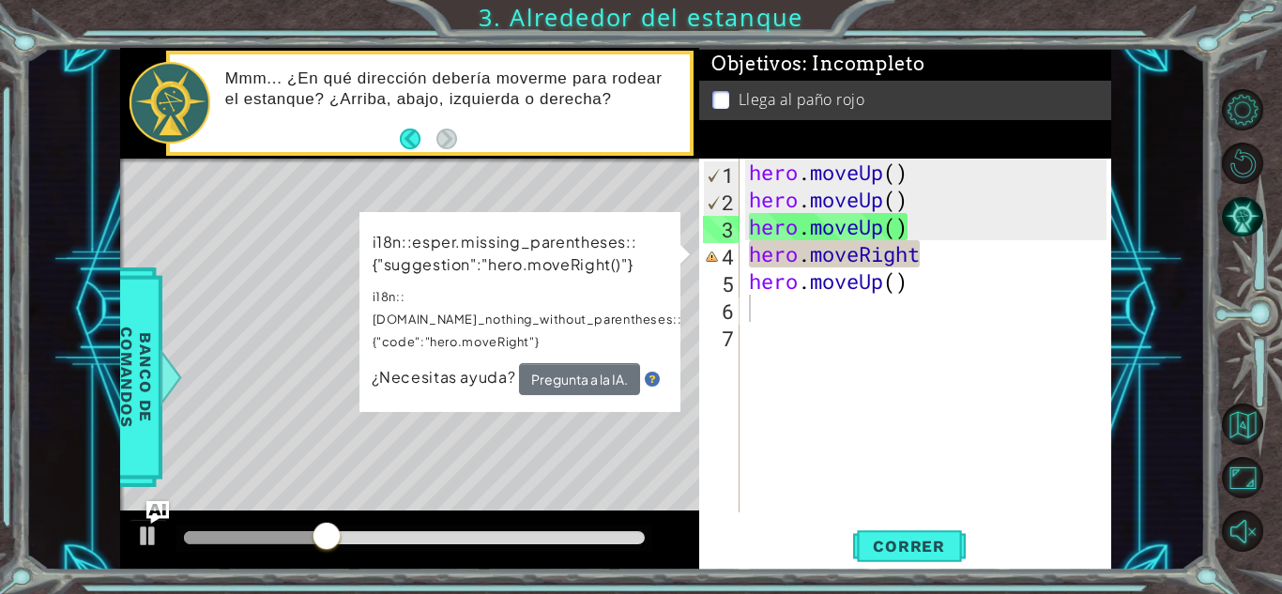
click at [582, 335] on td "i18n::esper.missing_parentheses::{"suggestion":"hero.moveRight()"} i18n::esper.…" at bounding box center [528, 296] width 312 height 133
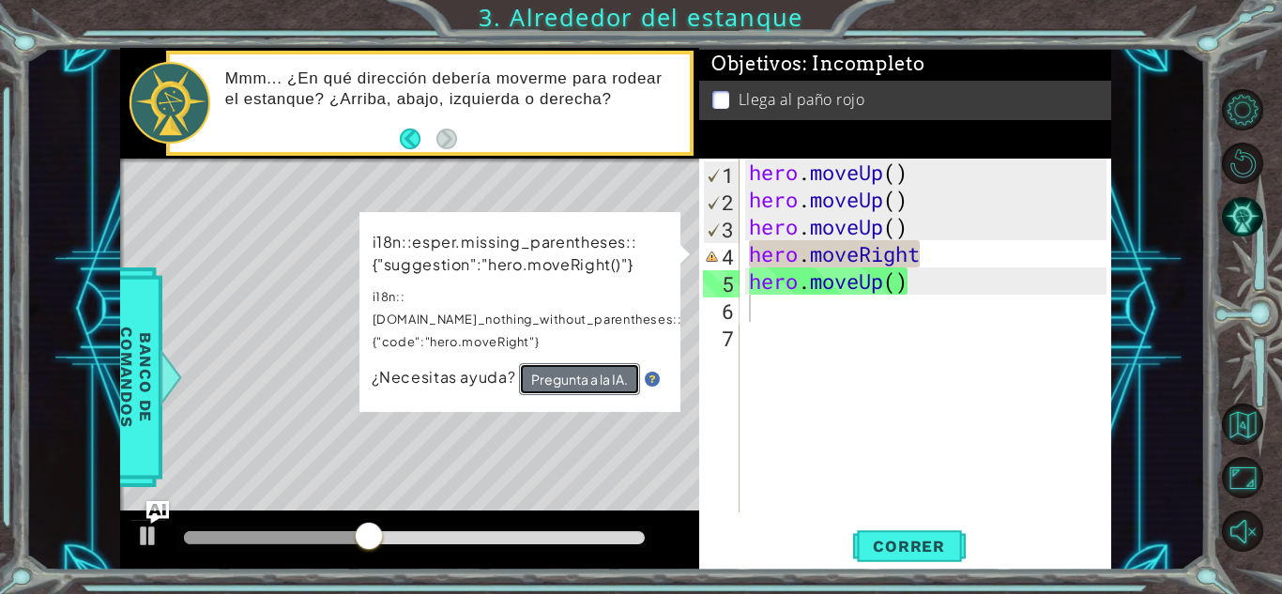
click at [574, 363] on button "Pregunta a la IA." at bounding box center [579, 379] width 121 height 32
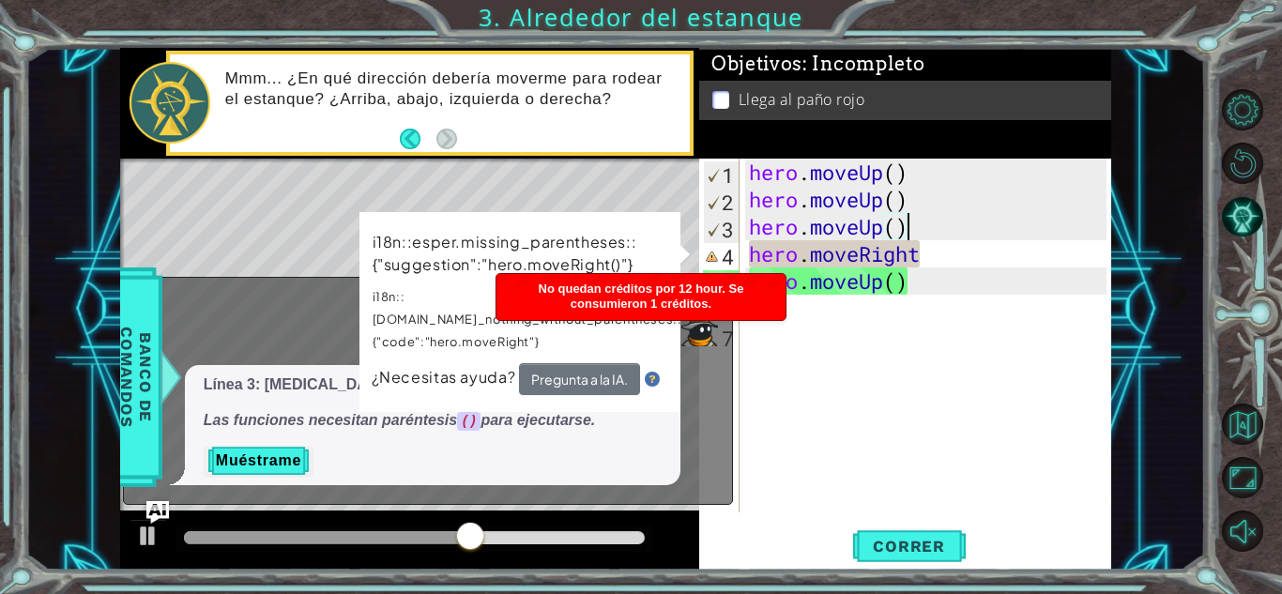
click at [914, 239] on div "hero . moveUp ( ) hero . moveUp ( ) hero . moveUp ( ) hero . moveRight hero . m…" at bounding box center [930, 363] width 371 height 408
click at [929, 260] on div "hero . moveUp ( ) hero . moveUp ( ) hero . moveUp ( ) hero . moveRight hero . m…" at bounding box center [930, 363] width 371 height 408
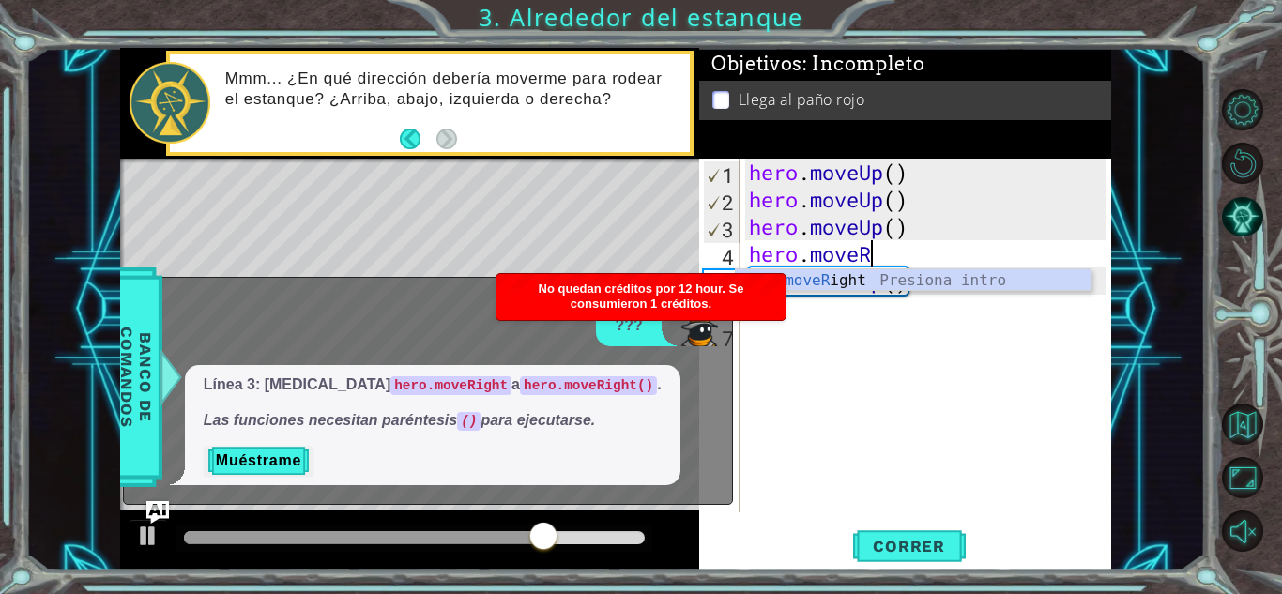
type textarea "hero.move"
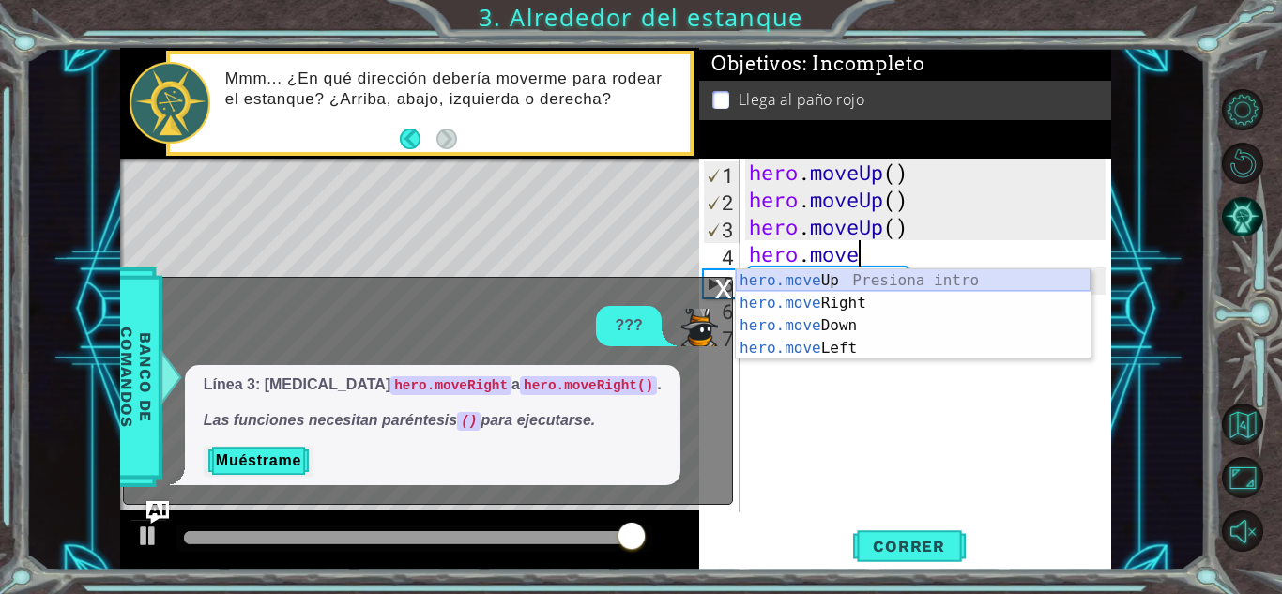
click at [843, 274] on div "hero.move Up Presiona intro hero.move Right Presiona intro hero.move Down Presi…" at bounding box center [913, 336] width 355 height 135
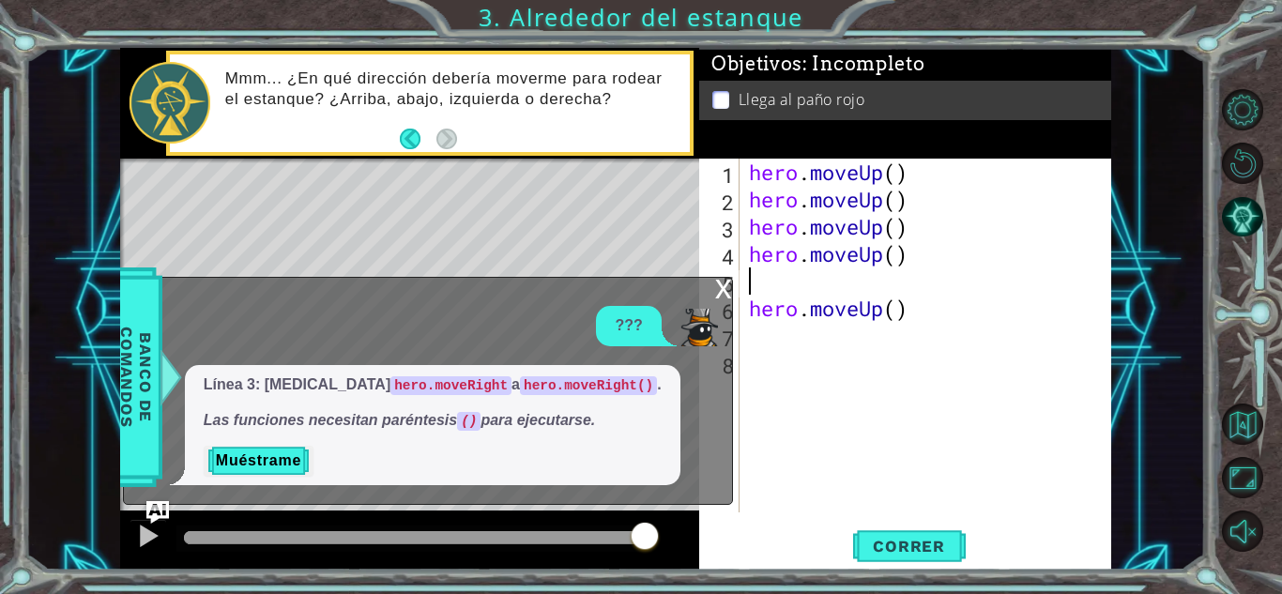
type textarea "hero.moveUp()"
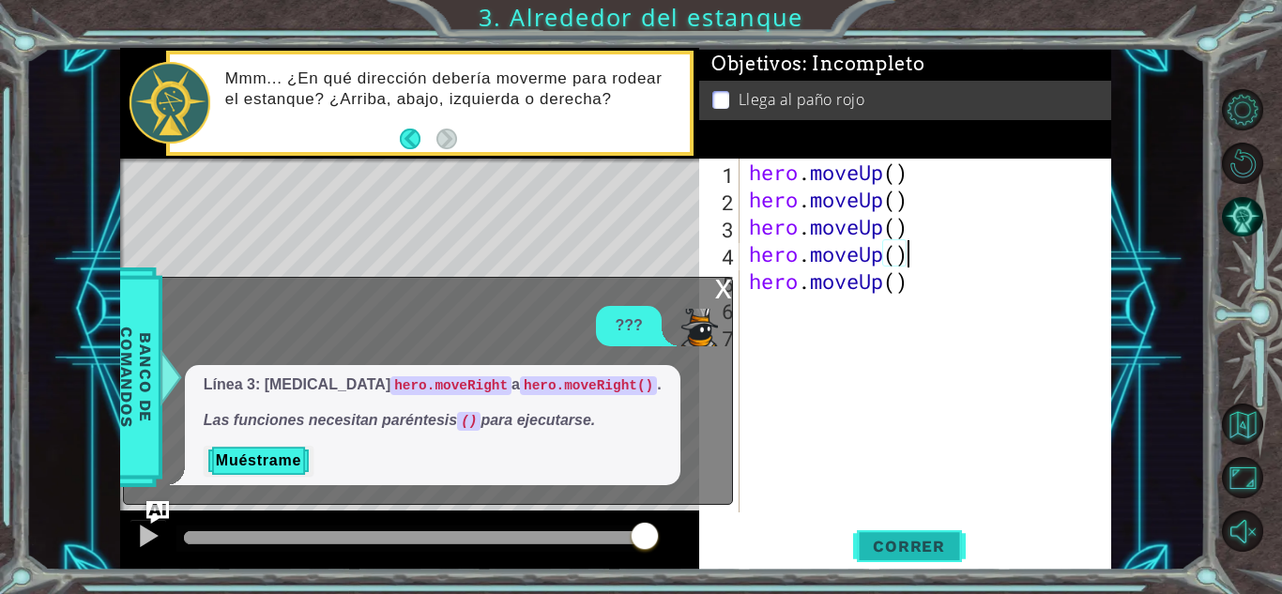
click at [921, 528] on button "Correr" at bounding box center [909, 546] width 113 height 41
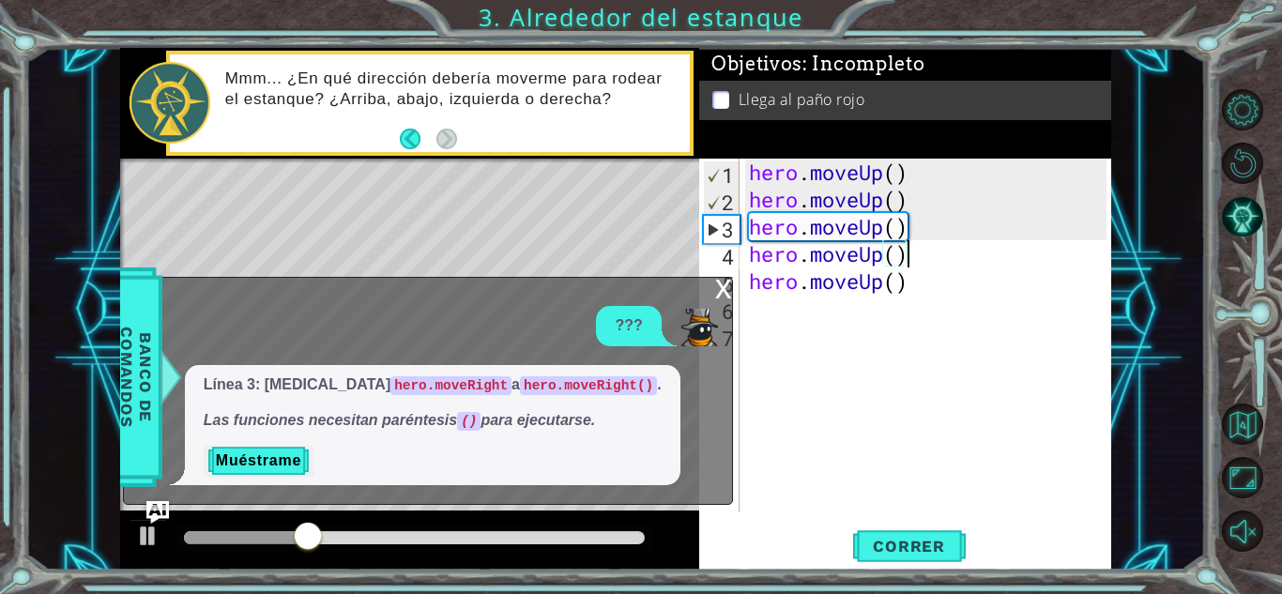
click at [713, 291] on div "x ??? Línea 3: cambia hero.moveRight a hero.moveRight() . Las funciones necesit…" at bounding box center [428, 391] width 610 height 228
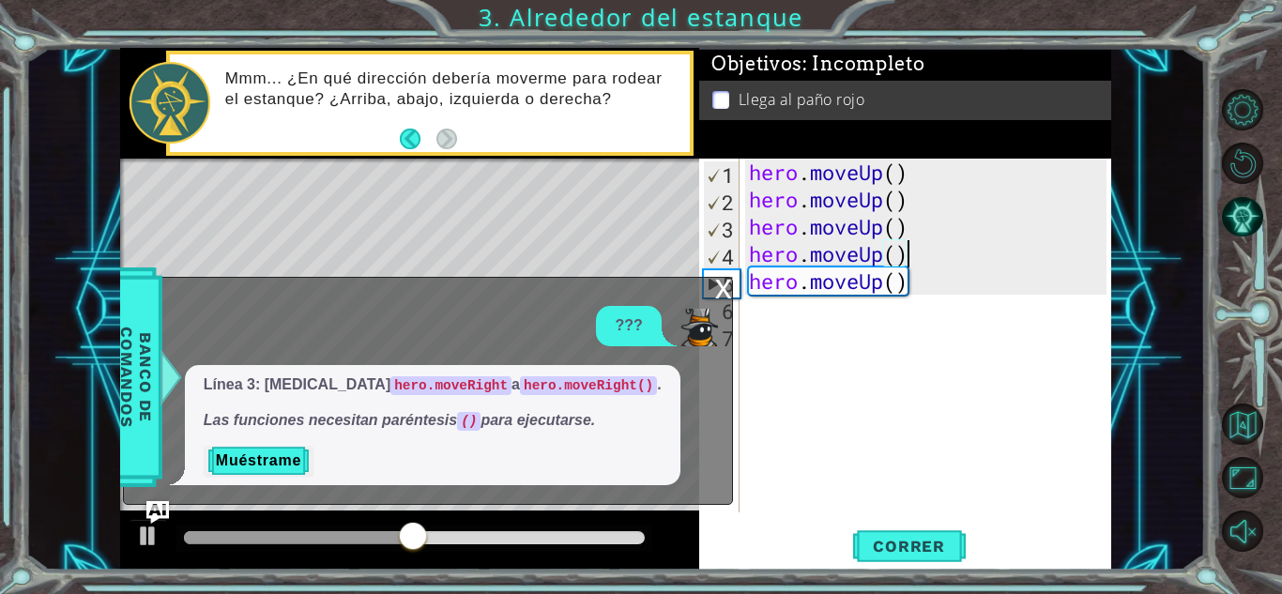
click at [739, 284] on div "5" at bounding box center [722, 283] width 36 height 27
click at [727, 283] on div "x" at bounding box center [723, 287] width 17 height 19
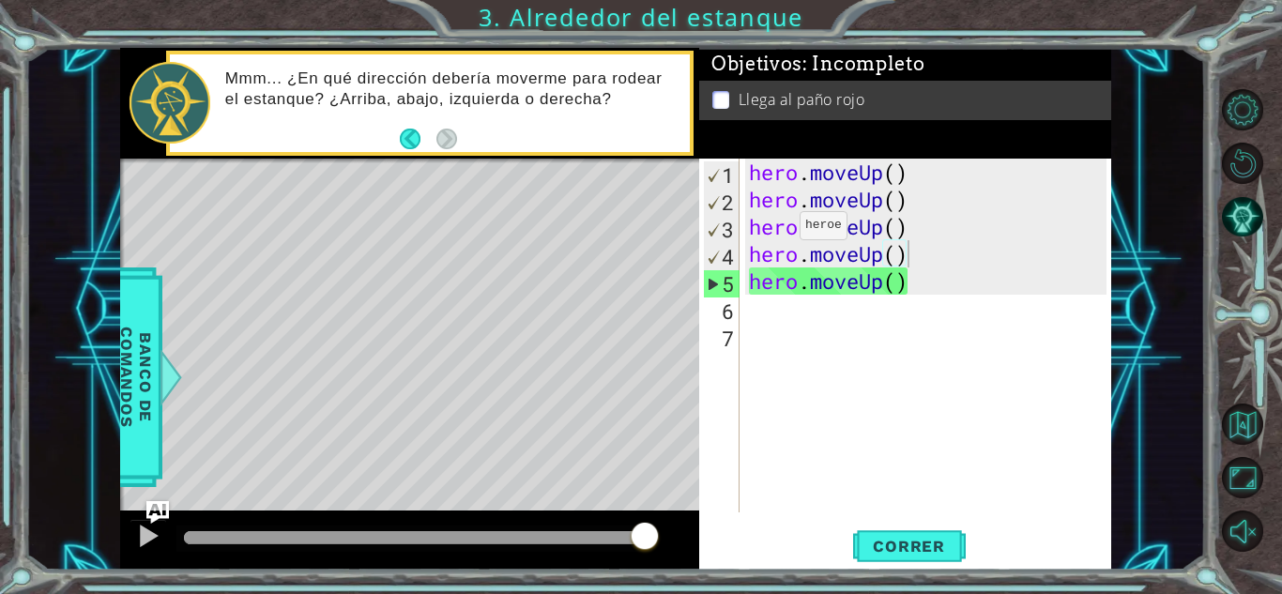
click at [395, 134] on div "Mmm... ¿En qué dirección debería moverme para rodear el estanque? ¿Arriba, abaj…" at bounding box center [451, 102] width 478 height 87
click at [413, 143] on button "Back" at bounding box center [418, 139] width 37 height 21
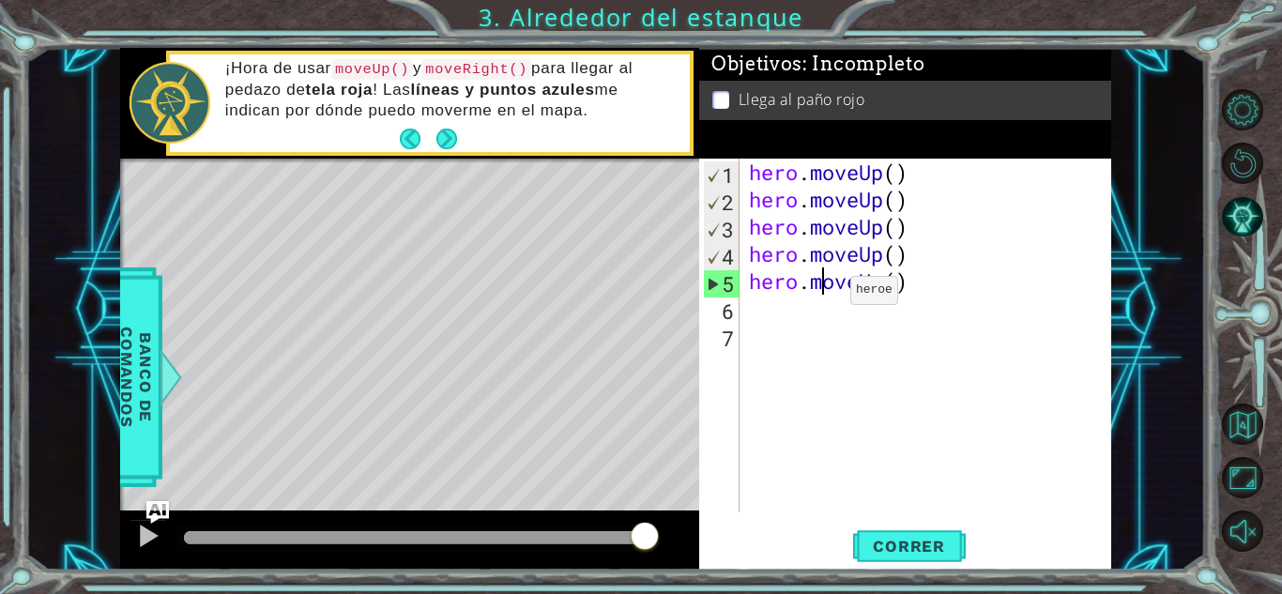
click at [821, 295] on div "hero . moveUp ( ) hero . moveUp ( ) hero . moveUp ( ) hero . moveUp ( ) hero . …" at bounding box center [930, 363] width 371 height 408
click at [773, 313] on div "hero . moveUp ( ) hero . moveUp ( ) hero . moveUp ( ) hero . moveUp ( ) hero . …" at bounding box center [930, 363] width 371 height 408
click at [773, 314] on div "hero . moveUp ( ) hero . moveUp ( ) hero . moveUp ( ) hero . moveUp ( ) hero . …" at bounding box center [930, 363] width 371 height 408
click at [776, 317] on div "hero . moveUp ( ) hero . moveUp ( ) hero . moveUp ( ) hero . moveUp ( ) hero . …" at bounding box center [930, 363] width 371 height 408
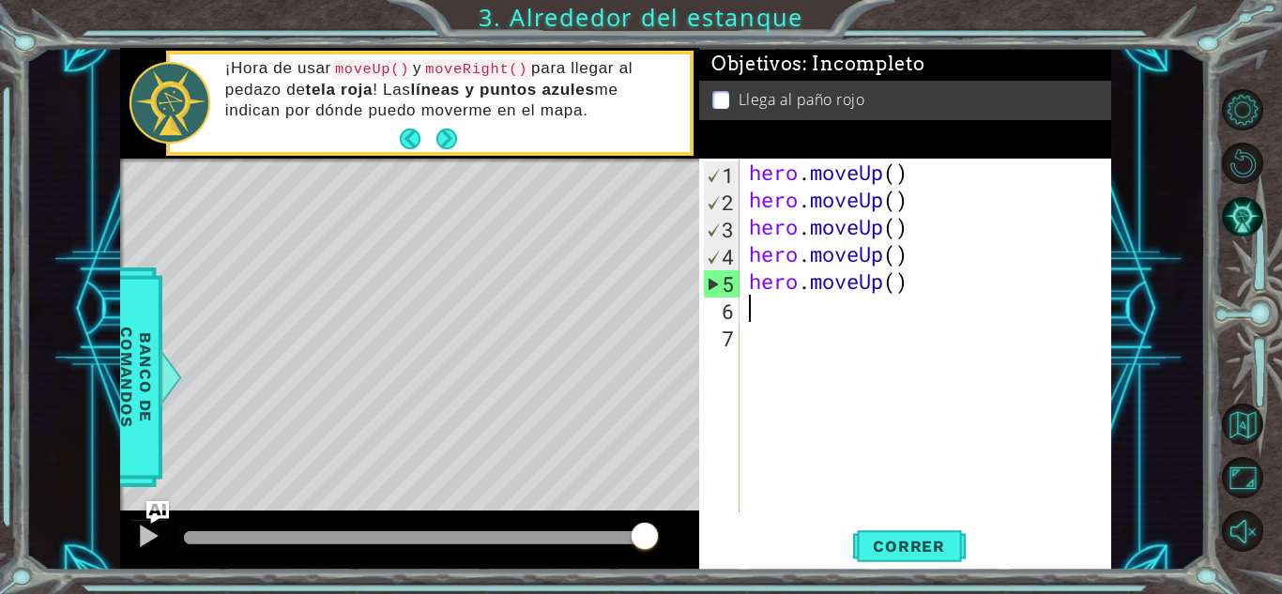
paste textarea "hero.moveRight"
type textarea "hero.moveRight"
click at [892, 524] on div "1 2 3 4 5 6 7 8 hero . moveUp ( ) hero . moveUp ( ) hero . moveUp ( ) hero . mo…" at bounding box center [905, 364] width 412 height 411
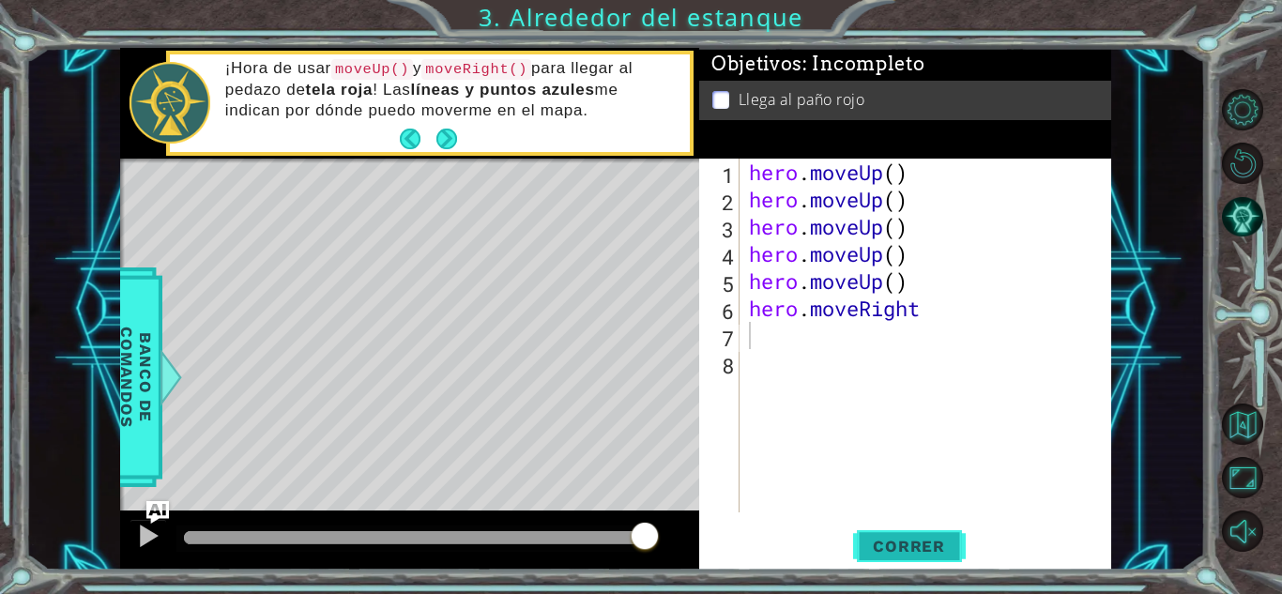
click at [901, 552] on span "Correr" at bounding box center [909, 546] width 110 height 19
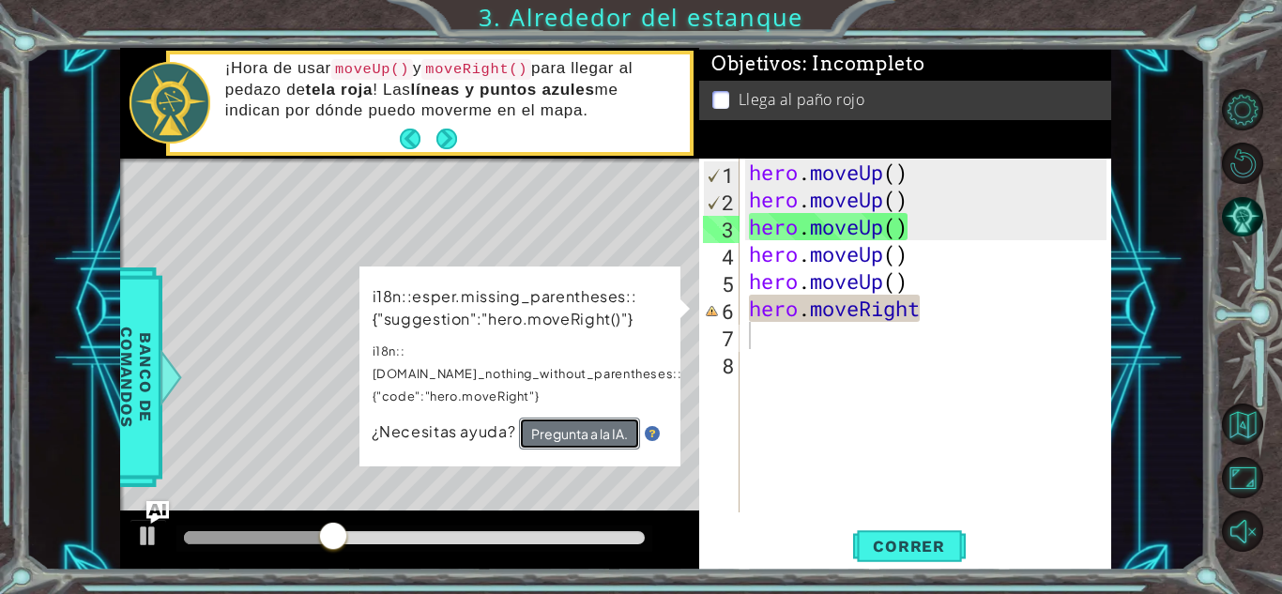
click at [578, 418] on button "Pregunta a la IA." at bounding box center [579, 434] width 121 height 32
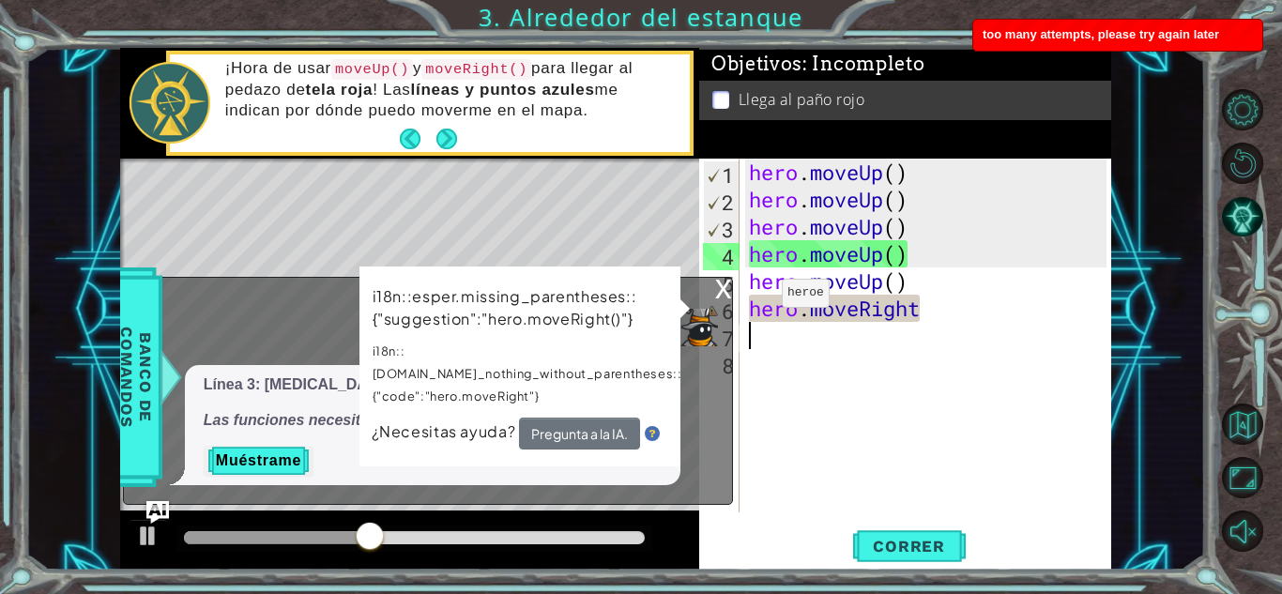
click at [715, 285] on div "x ??? Línea 3: cambia hero.moveRight a hero.moveRight() . Las funciones necesit…" at bounding box center [428, 391] width 610 height 228
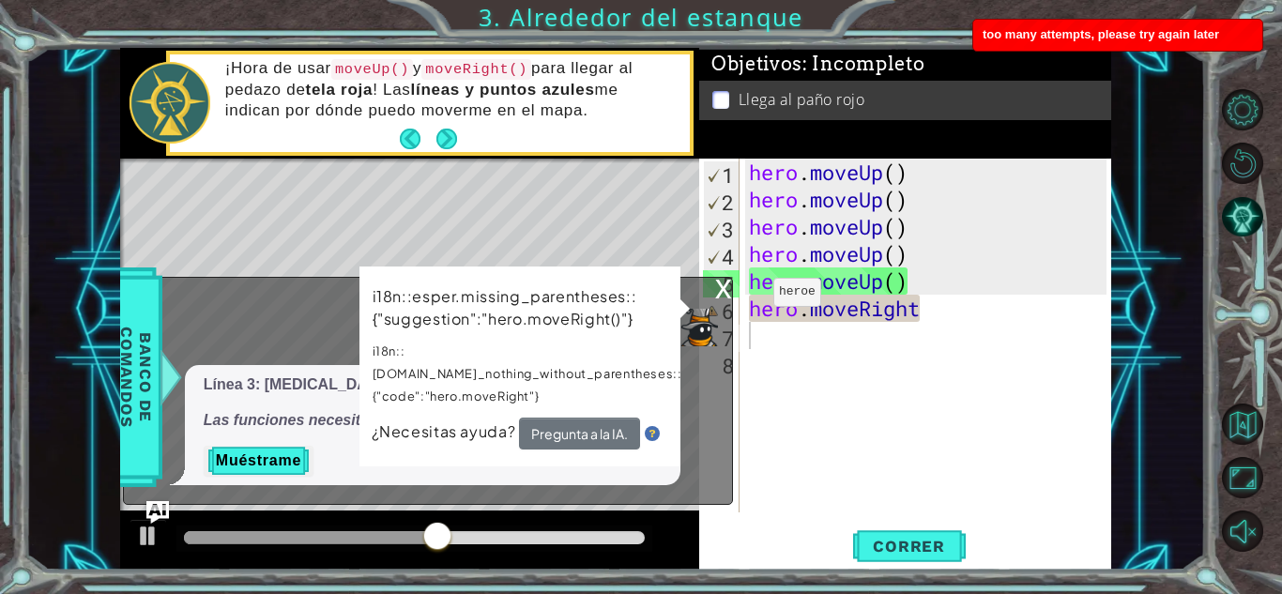
click at [725, 291] on div "x" at bounding box center [723, 287] width 17 height 19
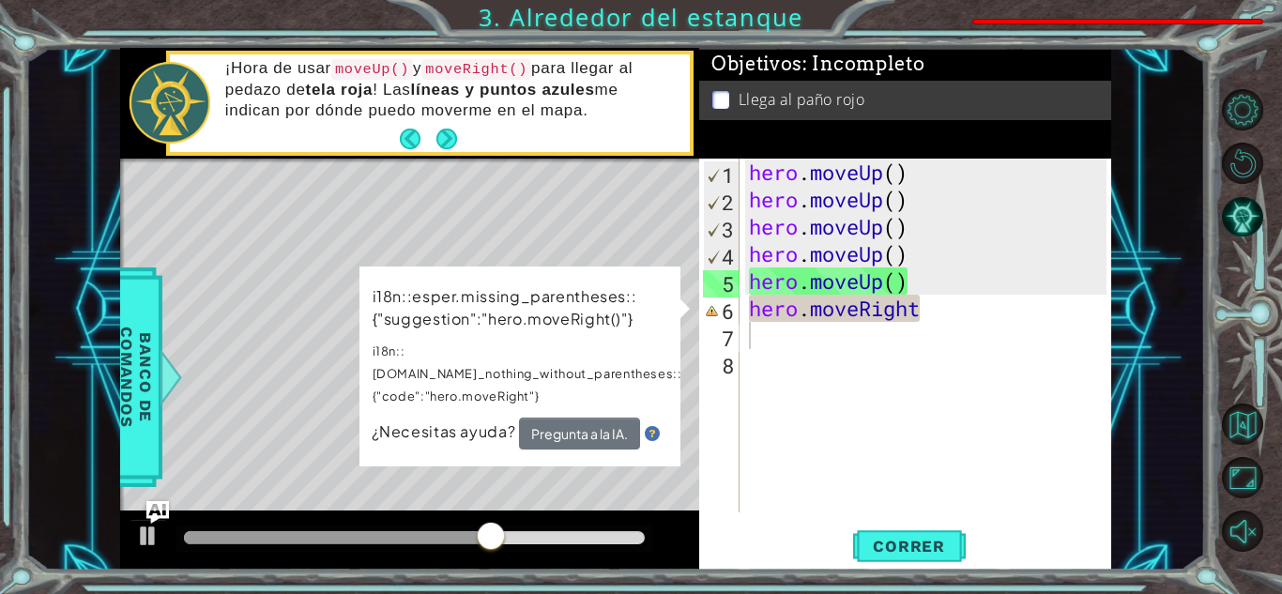
click at [980, 302] on div "hero . moveUp ( ) hero . moveUp ( ) hero . moveUp ( ) hero . moveUp ( ) hero . …" at bounding box center [930, 363] width 371 height 408
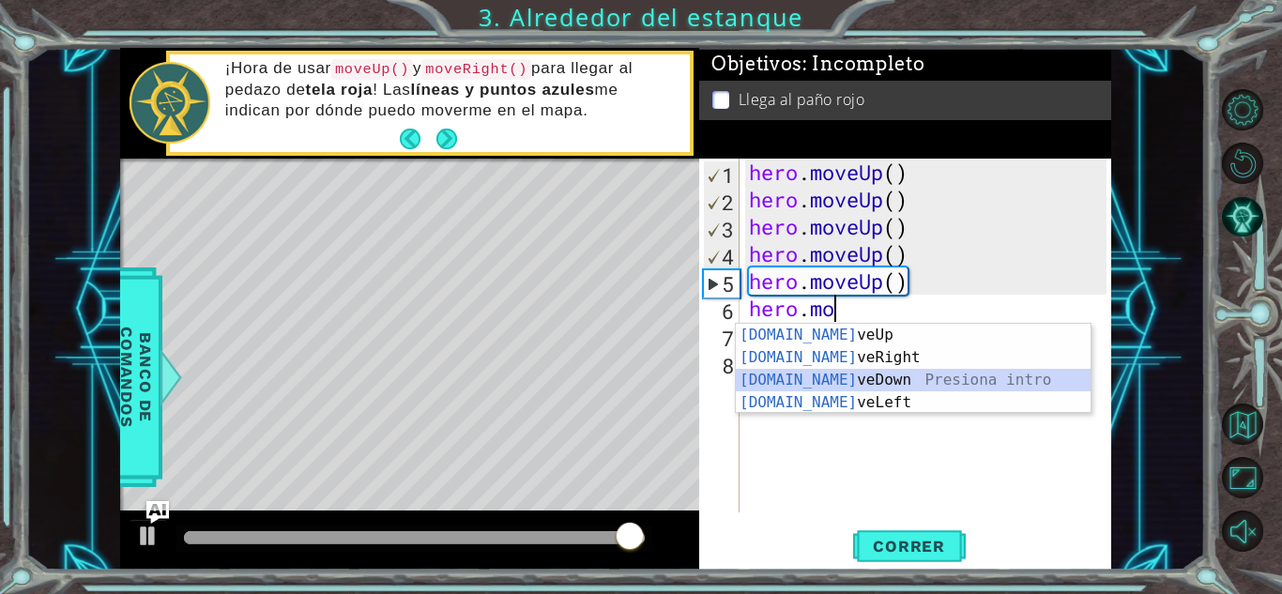
click at [775, 383] on div "hero.mo veUp Presiona intro hero.mo veRight Presiona intro hero.mo veDown Presi…" at bounding box center [913, 391] width 355 height 135
type textarea "hero.moveDown(1)"
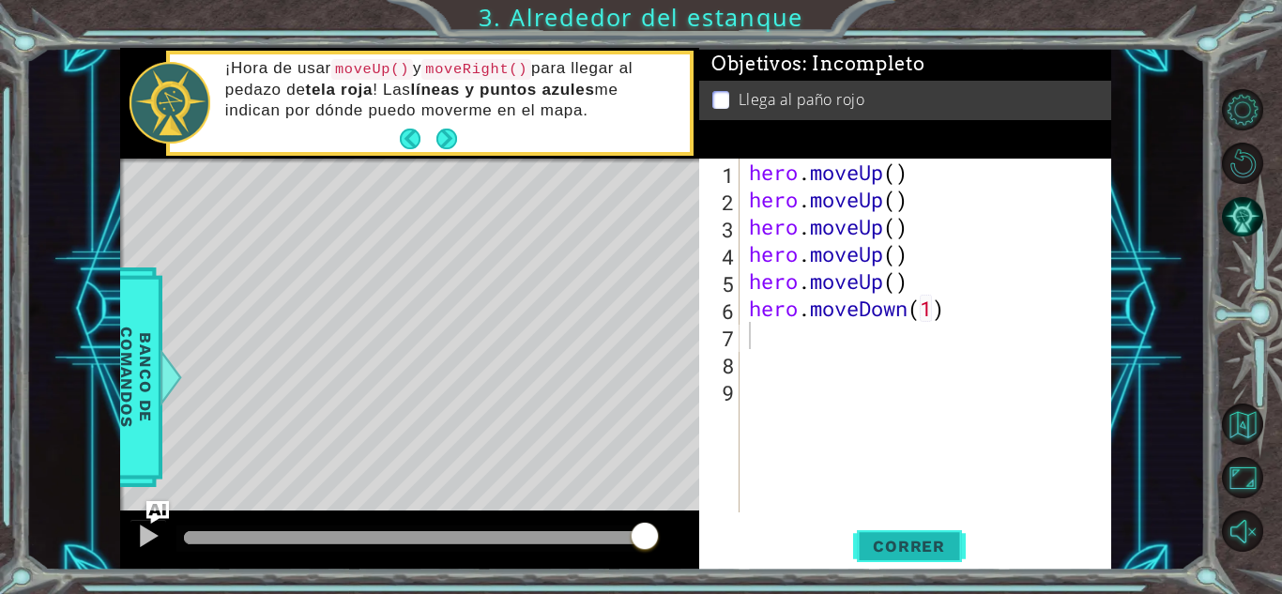
click at [898, 540] on span "Correr" at bounding box center [909, 546] width 110 height 19
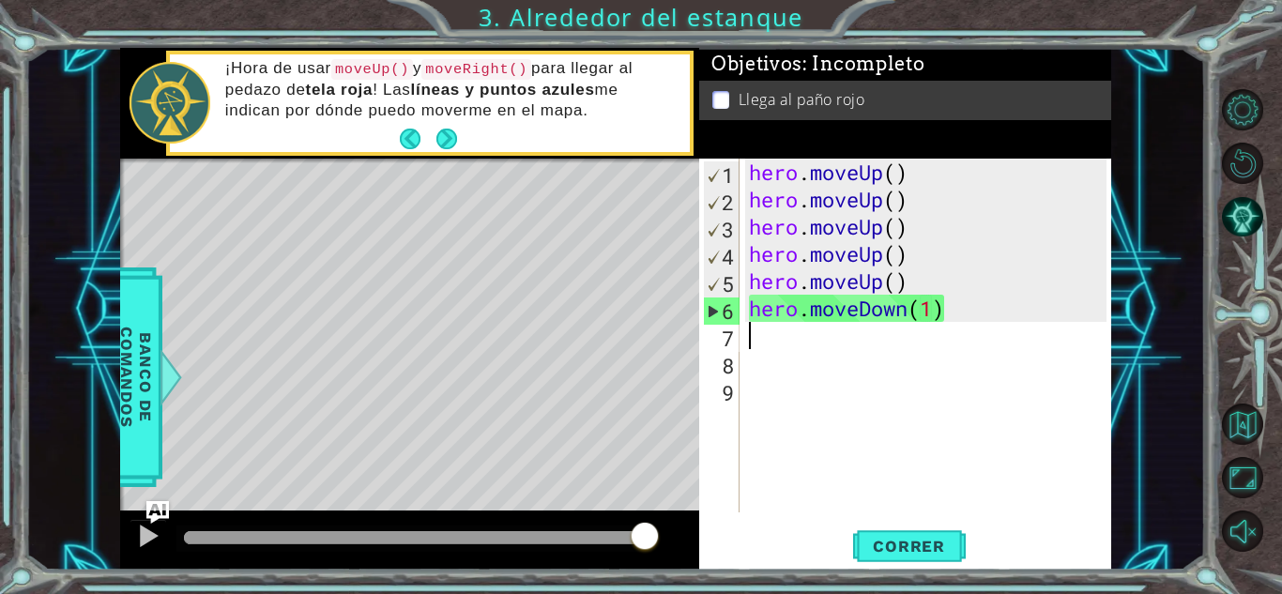
type textarea "H"
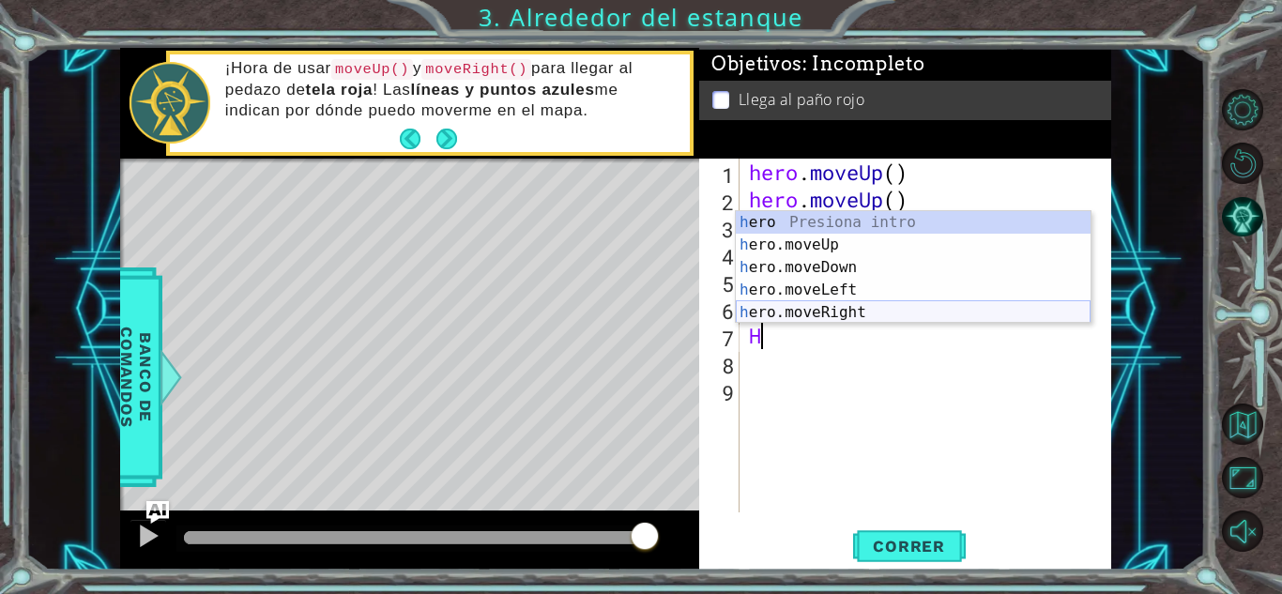
click at [815, 320] on div "h ero Presiona intro h ero.moveUp Presiona intro h ero.moveDown Presiona intro …" at bounding box center [913, 290] width 355 height 158
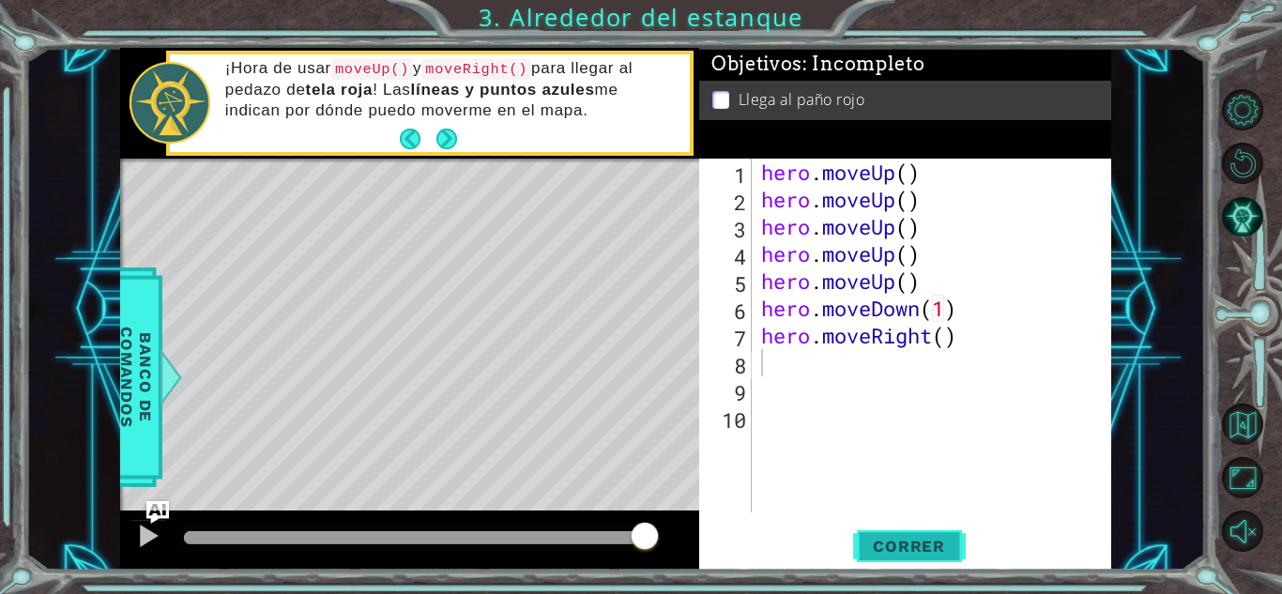
click at [870, 551] on span "Correr" at bounding box center [909, 546] width 110 height 19
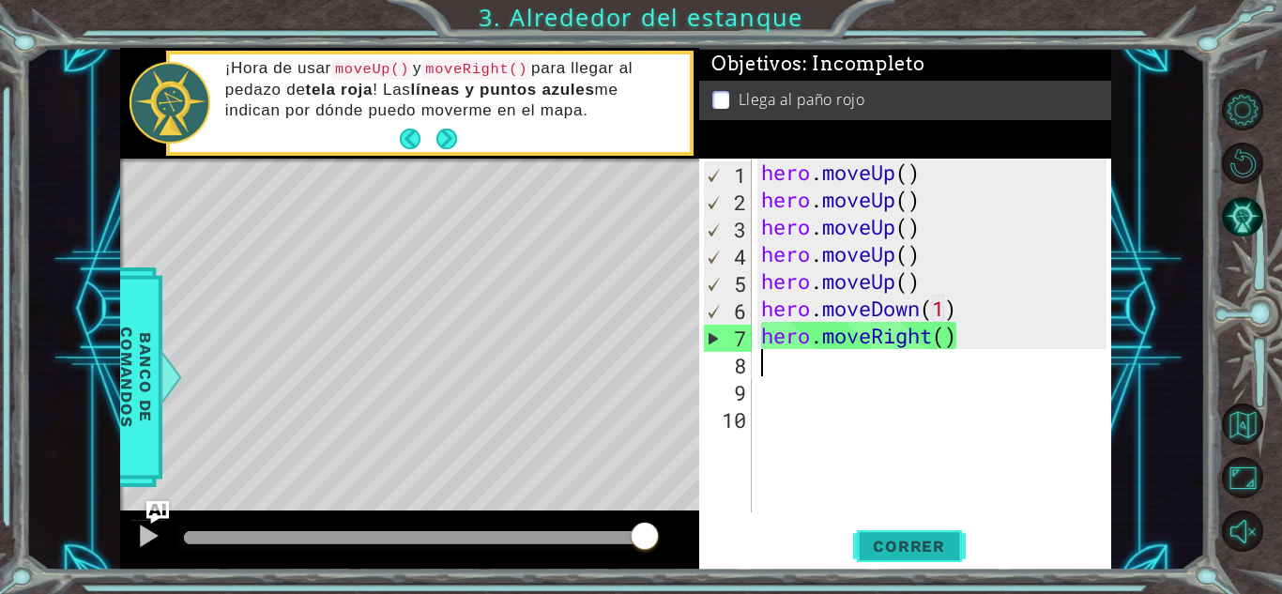
type textarea "H"
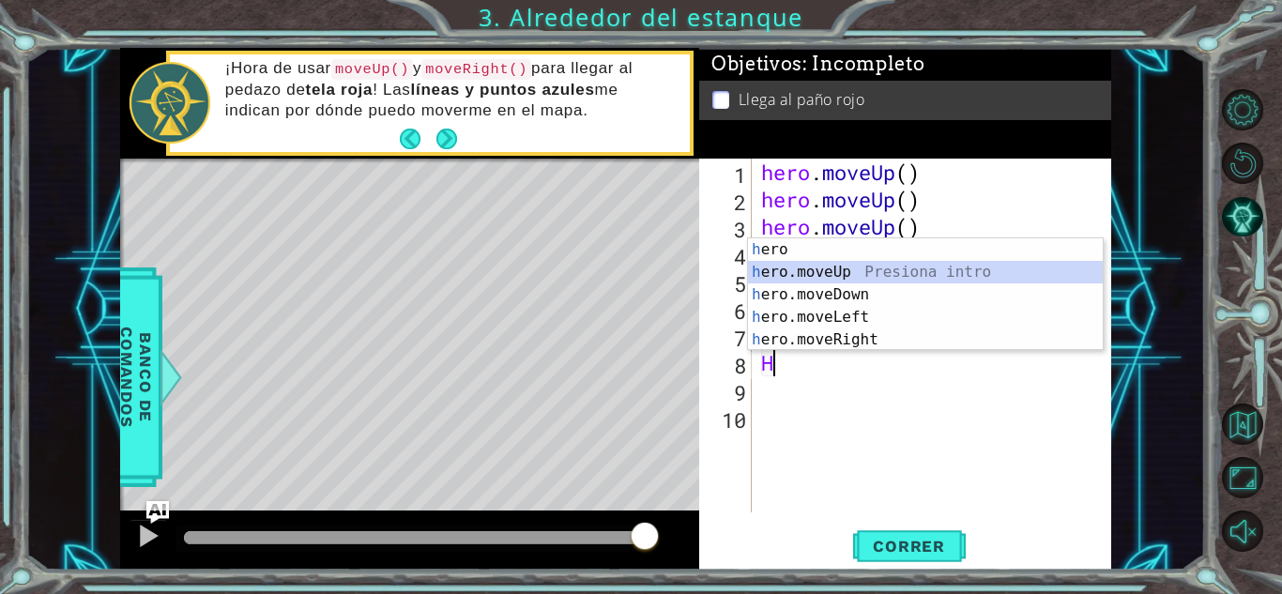
click at [819, 272] on div "h ero Presiona intro h ero.moveUp Presiona intro h ero.moveDown Presiona intro …" at bounding box center [925, 317] width 355 height 158
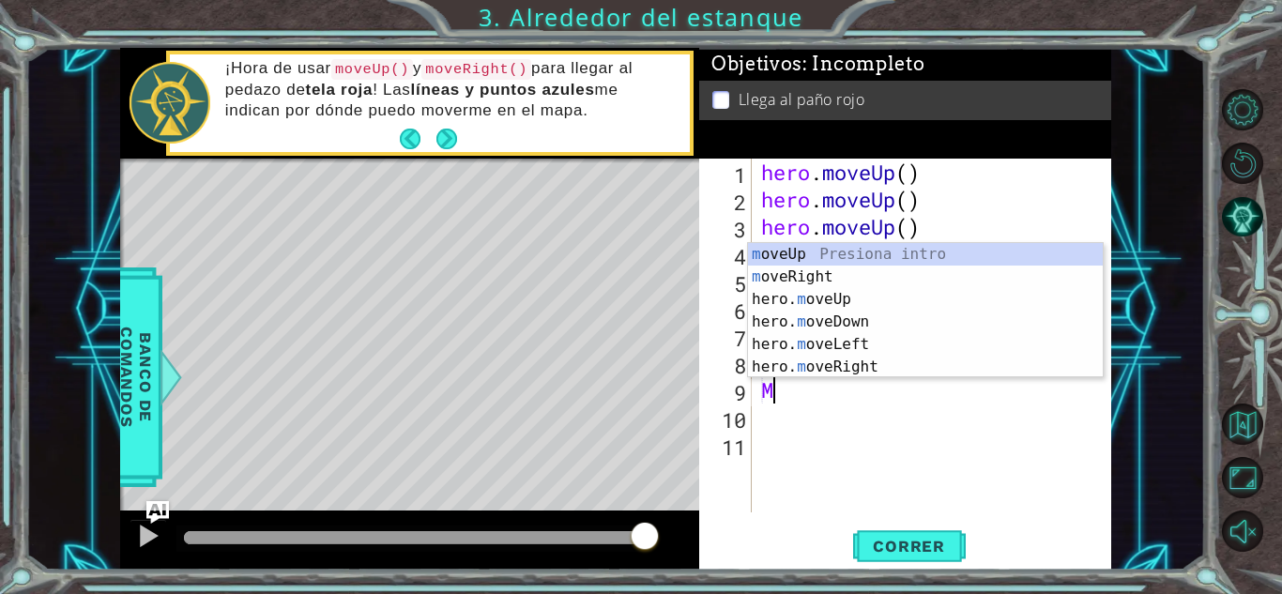
type textarea "MO"
click at [788, 252] on div "mo veUp Presiona intro mo veRight Presiona intro hero. mo veUp Presiona intro h…" at bounding box center [925, 333] width 355 height 180
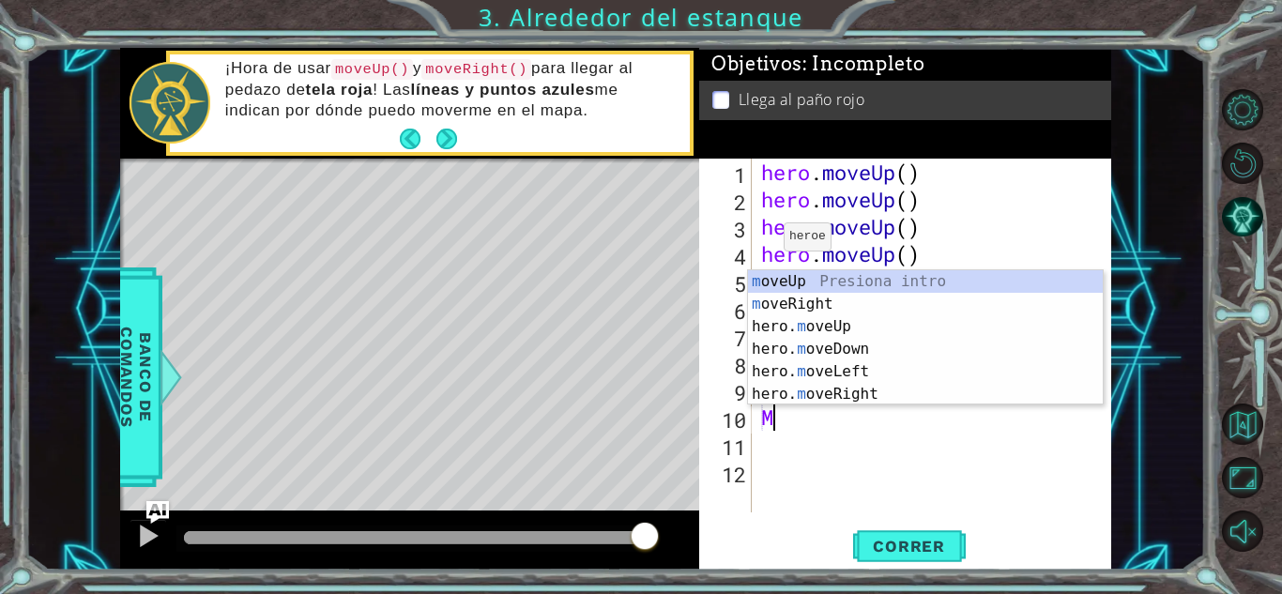
type textarea "MO"
click at [801, 285] on div "mo veUp Presiona intro mo veRight Presiona intro hero. mo veUp Presiona intro h…" at bounding box center [925, 360] width 355 height 180
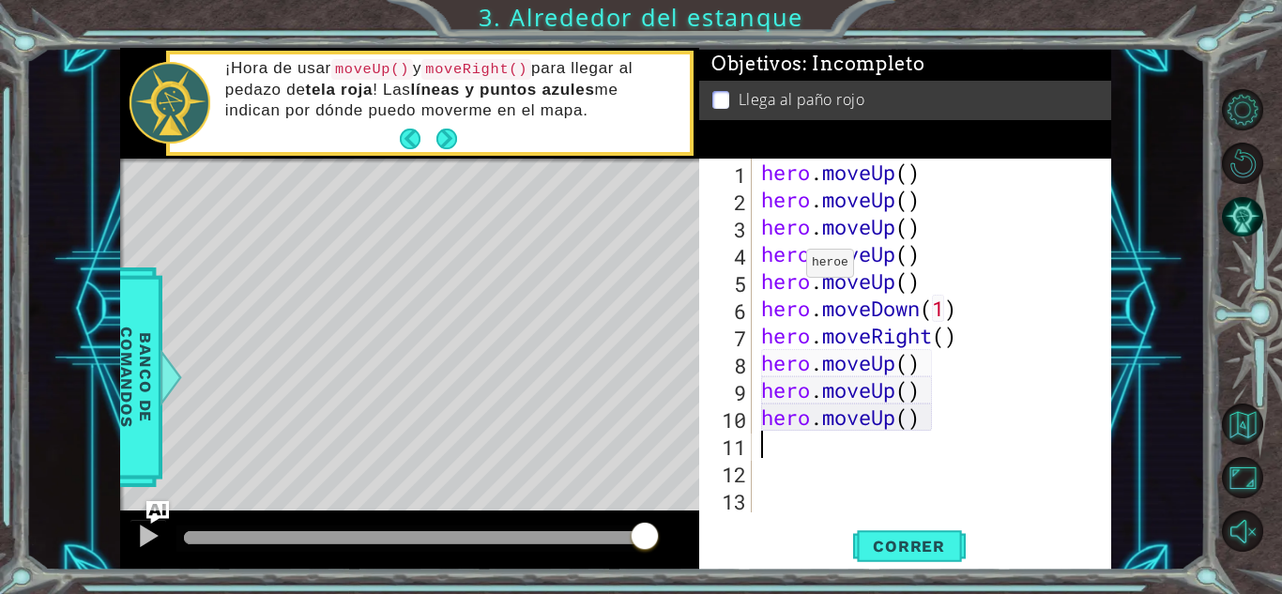
scroll to position [0, 0]
click at [889, 539] on span "Correr" at bounding box center [909, 546] width 110 height 19
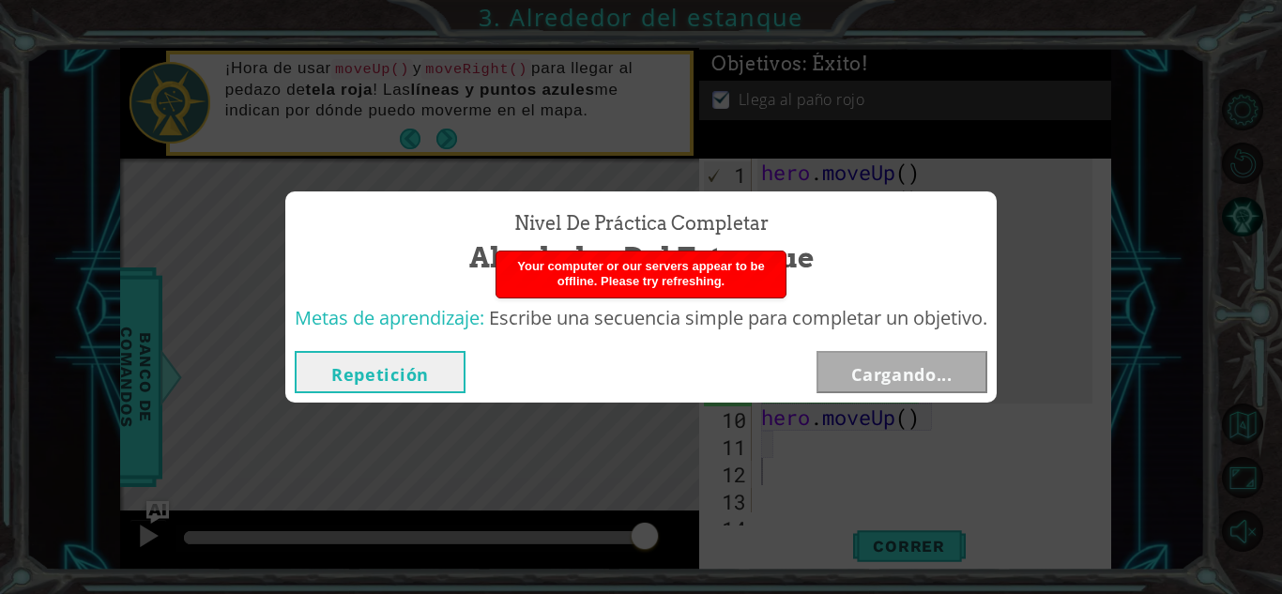
click at [375, 358] on button "Repetición" at bounding box center [380, 372] width 171 height 42
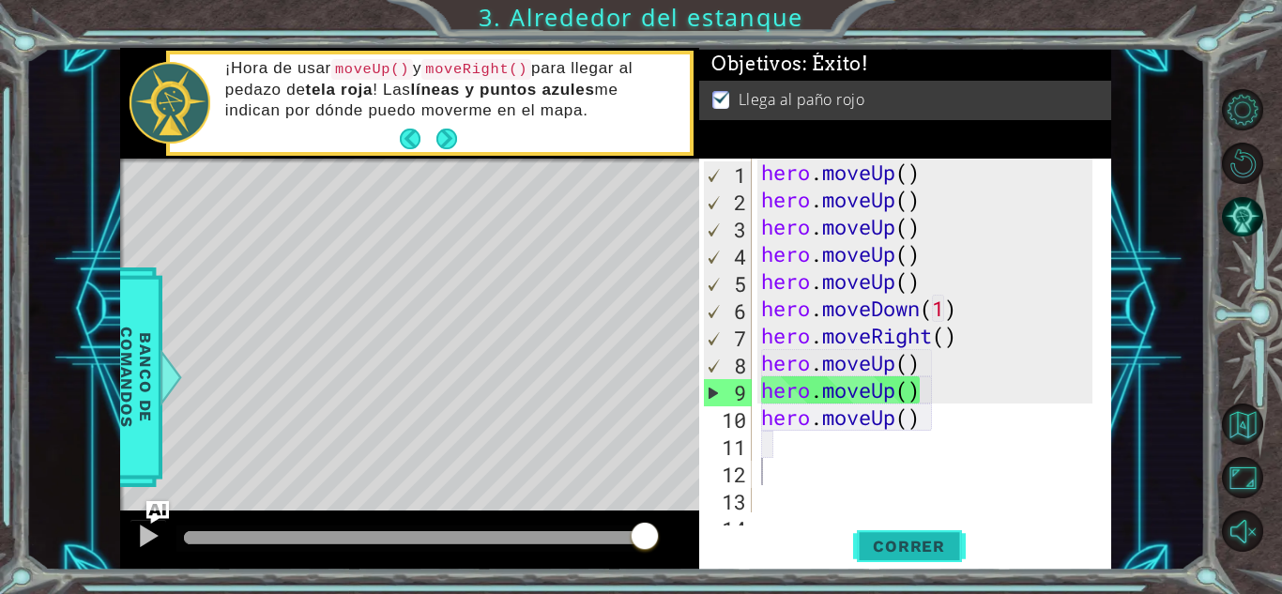
click at [895, 554] on span "Correr" at bounding box center [909, 546] width 110 height 19
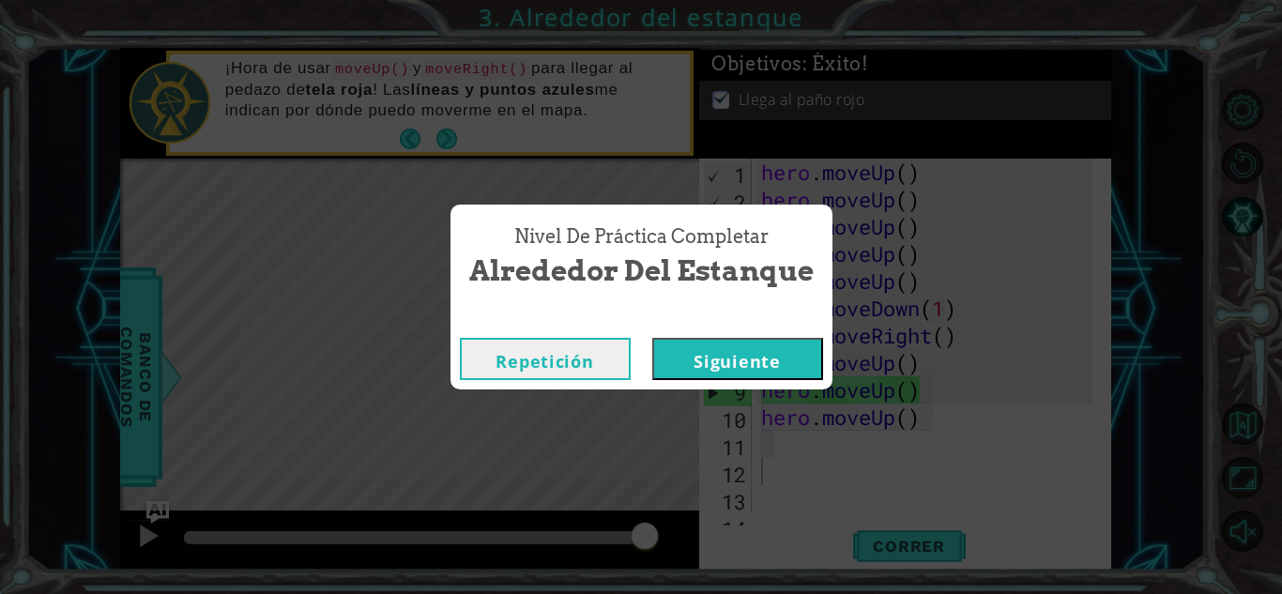
click at [718, 352] on button "Siguiente" at bounding box center [737, 359] width 171 height 42
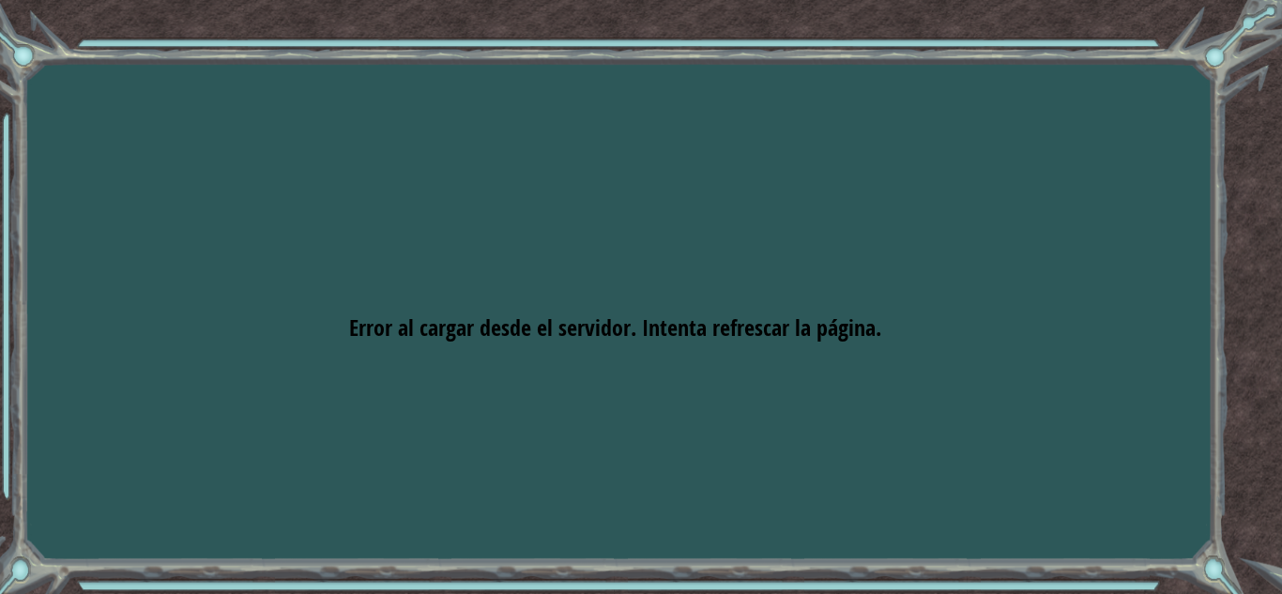
click at [696, 51] on div "Goals Error al cargar desde el servidor. Intenta refrescar la página. Necesitar…" at bounding box center [641, 297] width 1282 height 594
click at [582, 326] on span "Error al cargar desde el servidor. Intenta refrescar la página." at bounding box center [615, 328] width 532 height 30
click at [374, 38] on div "Goals Error al cargar desde el servidor. Intenta refrescar la página. Necesitar…" at bounding box center [641, 297] width 1282 height 594
